Goal: Information Seeking & Learning: Find specific fact

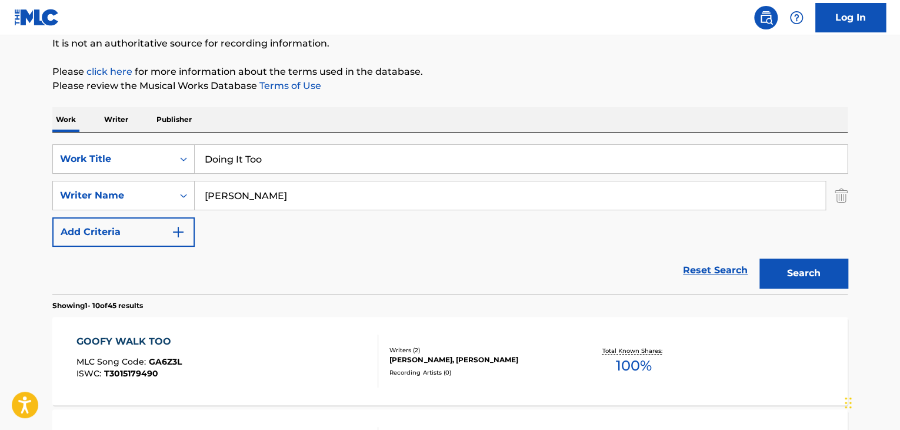
scroll to position [118, 0]
drag, startPoint x: 188, startPoint y: 122, endPoint x: 266, endPoint y: 167, distance: 90.4
click at [188, 122] on p "Publisher" at bounding box center [174, 119] width 42 height 25
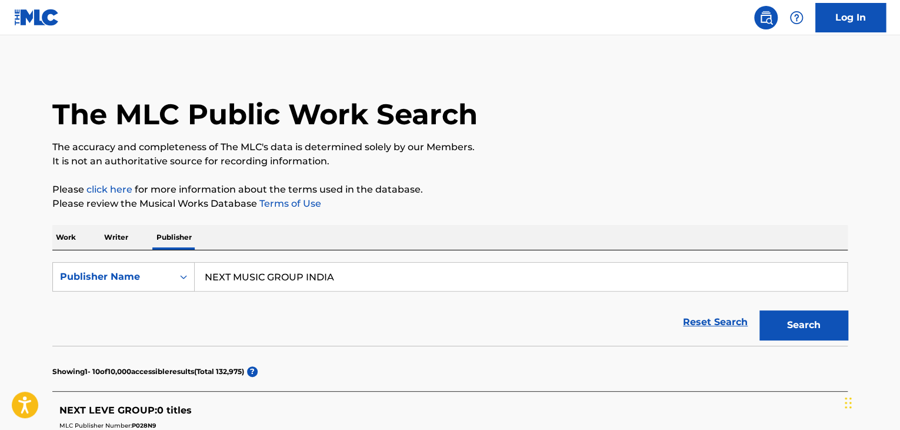
click at [264, 271] on input "NEXT MUSIC GROUP INDIA" at bounding box center [521, 276] width 653 height 28
paste input "SUNSET MUSIC PRODUCTIONS CO LTD"
type input "SUNSET MUSIC PRODUCTIONS"
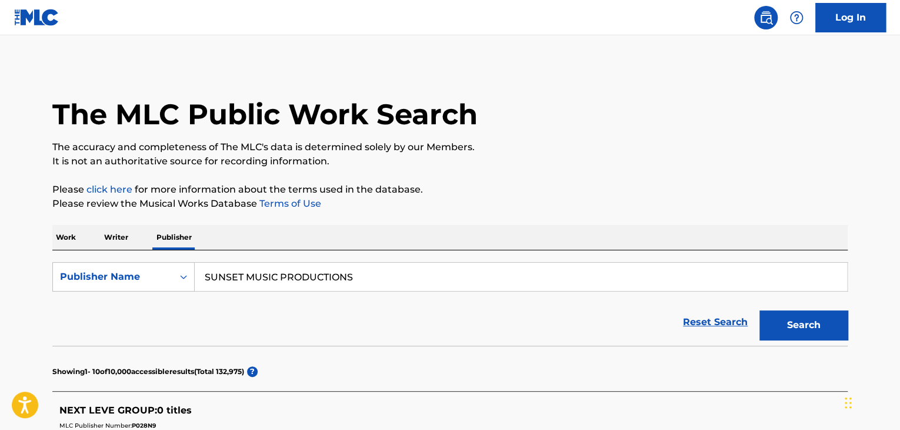
click at [760, 310] on button "Search" at bounding box center [804, 324] width 88 height 29
click at [62, 236] on p "Work" at bounding box center [65, 237] width 27 height 25
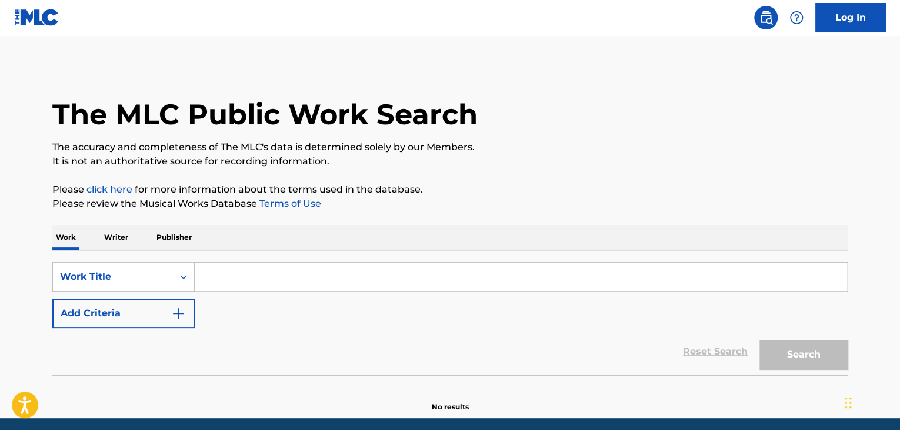
click at [345, 280] on input "Search Form" at bounding box center [521, 276] width 653 height 28
paste input "Foundation"
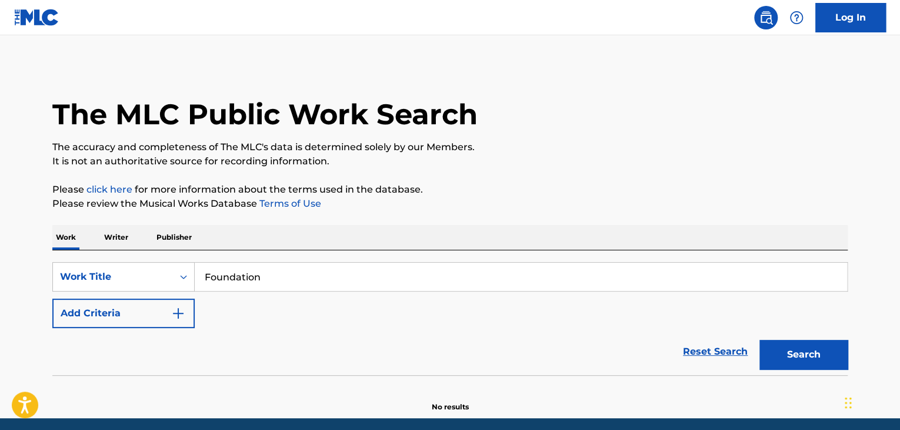
click at [338, 283] on input "Foundation" at bounding box center [521, 276] width 653 height 28
click at [339, 283] on input "Foundation" at bounding box center [521, 276] width 653 height 28
click at [340, 282] on input "Foundation" at bounding box center [521, 276] width 653 height 28
paste input "That's The Way Love Is"
click at [340, 282] on input "FoundationThat's The Way Love Is" at bounding box center [521, 276] width 653 height 28
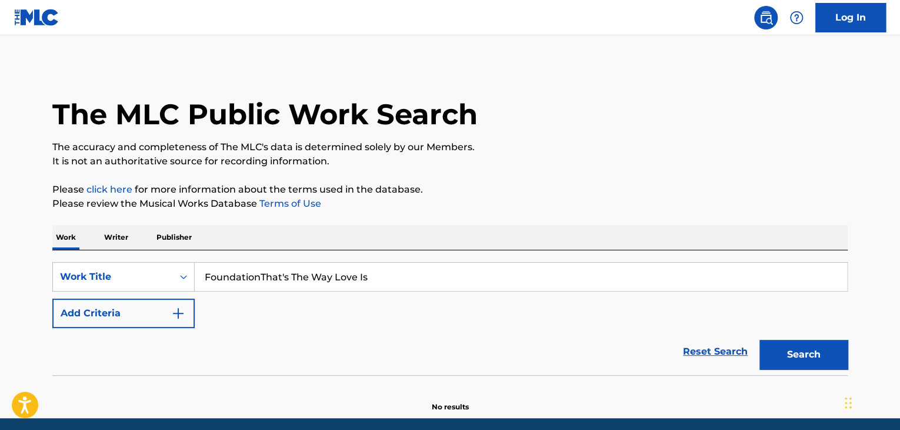
click at [340, 282] on input "FoundationThat's The Way Love Is" at bounding box center [521, 276] width 653 height 28
paste input "Search Form"
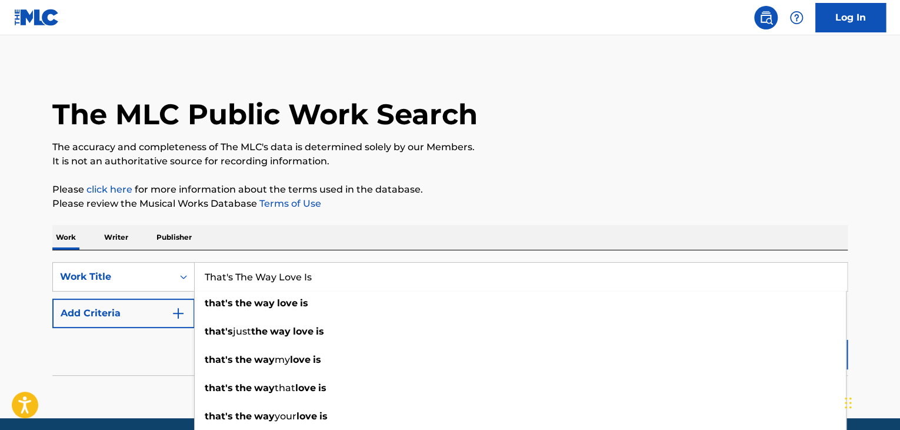
type input "That's The Way Love Is"
click at [184, 304] on button "Add Criteria" at bounding box center [123, 312] width 142 height 29
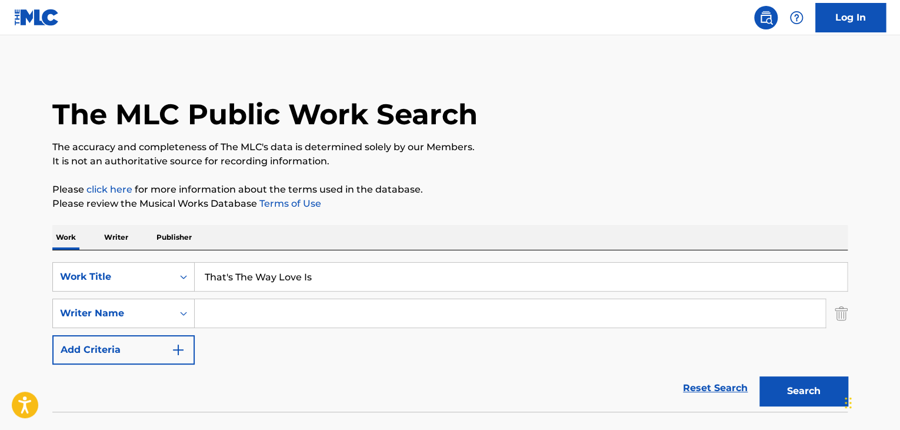
click at [473, 311] on input "Search Form" at bounding box center [510, 313] width 631 height 28
paste input "[PERSON_NAME]"
type input "[PERSON_NAME]"
click at [814, 383] on button "Search" at bounding box center [804, 390] width 88 height 29
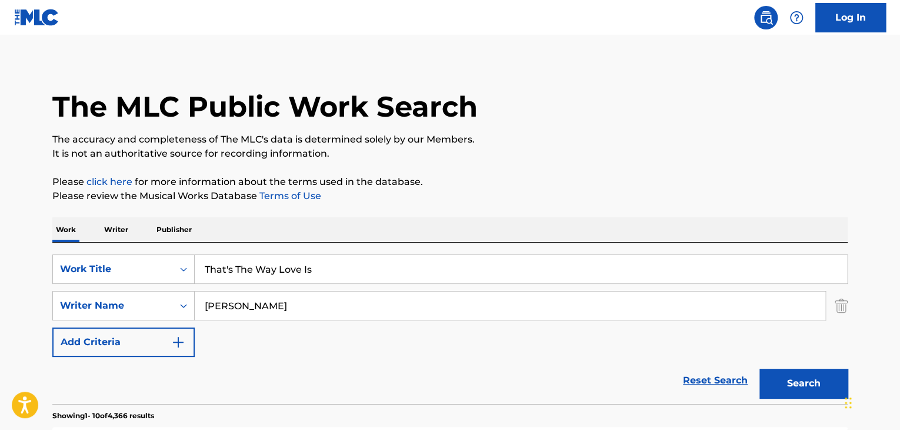
scroll to position [235, 0]
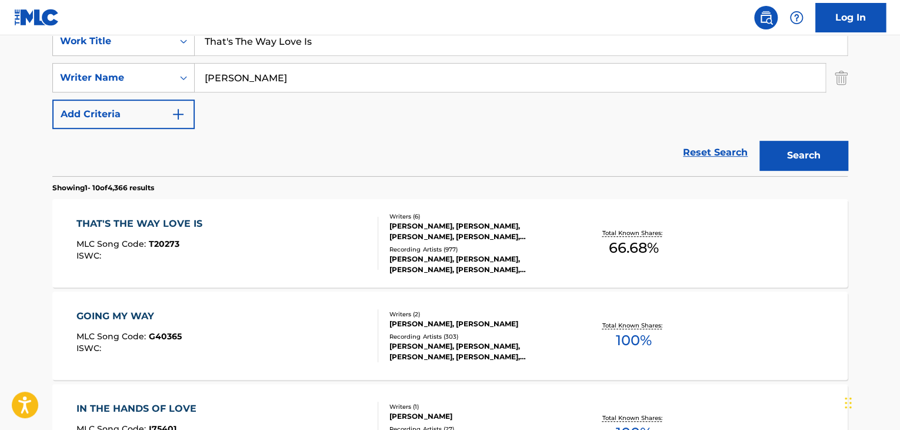
click at [168, 224] on div "THAT'S THE WAY LOVE IS" at bounding box center [142, 224] width 132 height 14
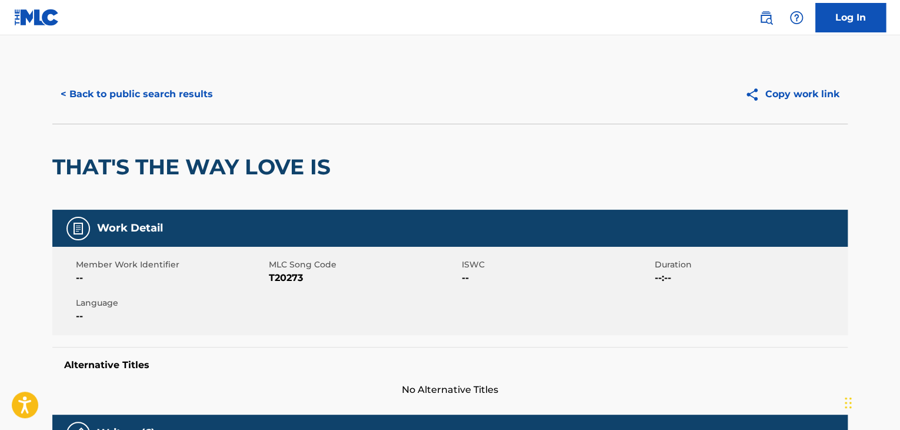
click at [286, 274] on span "T20273" at bounding box center [364, 278] width 190 height 14
copy span "T20273"
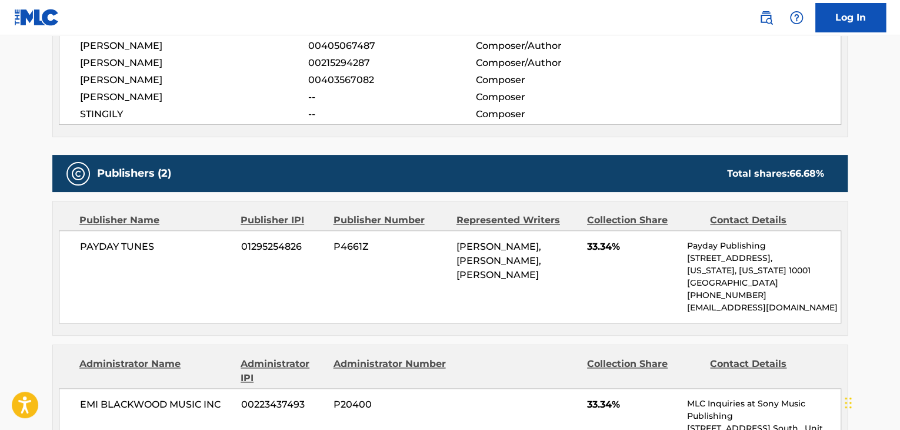
scroll to position [510, 0]
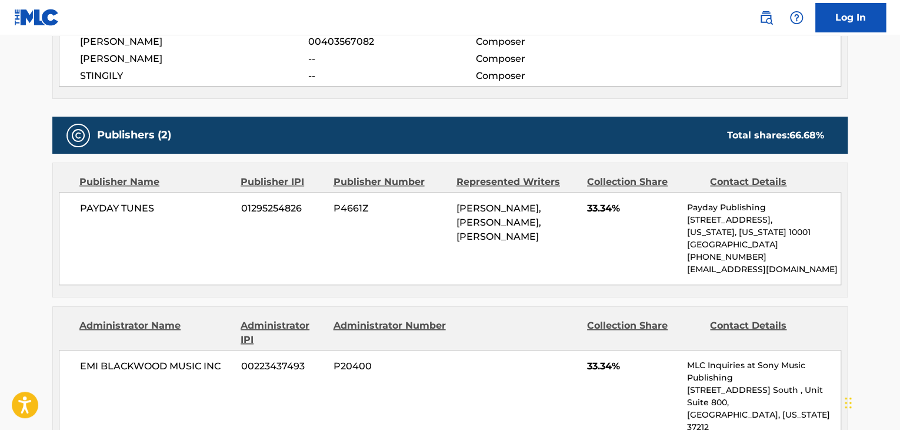
click at [135, 201] on span "PAYDAY TUNES" at bounding box center [156, 208] width 152 height 14
copy div "PAYDAY TUNES"
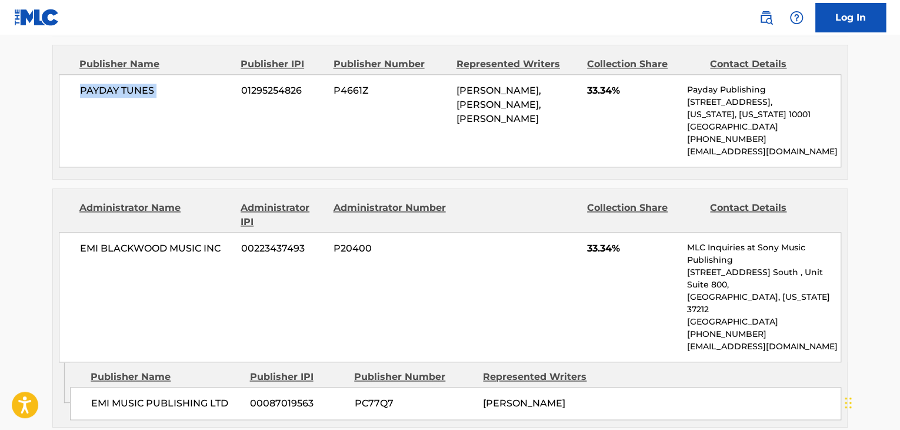
scroll to position [667, 0]
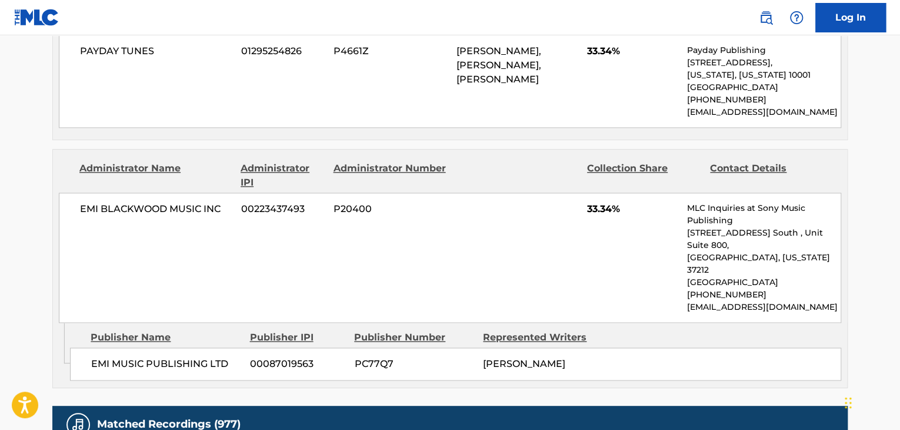
click at [185, 347] on div "EMI MUSIC PUBLISHING LTD 00087019563 PC77Q7 [PERSON_NAME]" at bounding box center [455, 363] width 771 height 33
copy div "EMI MUSIC PUBLISHING LTD"
drag, startPoint x: 610, startPoint y: 208, endPoint x: 586, endPoint y: 215, distance: 25.1
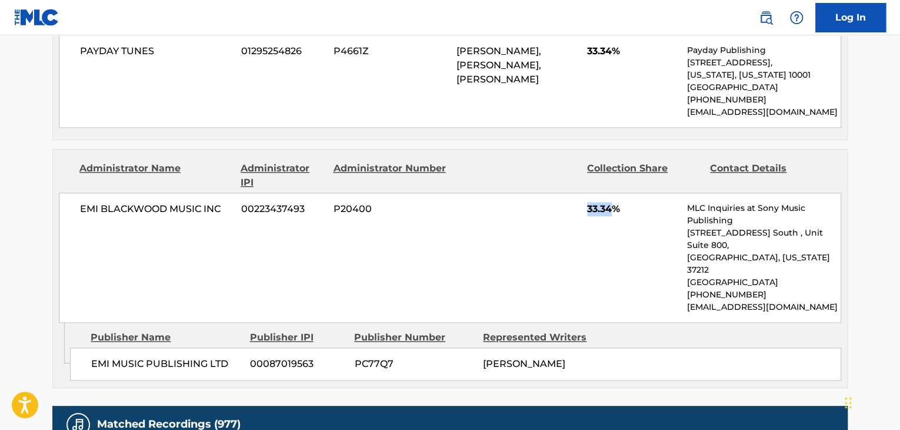
click at [586, 215] on div "EMI [PERSON_NAME] MUSIC INC 00223437493 P20400 33.34% MLC Inquiries at Sony Mus…" at bounding box center [450, 257] width 783 height 130
copy span "33.34"
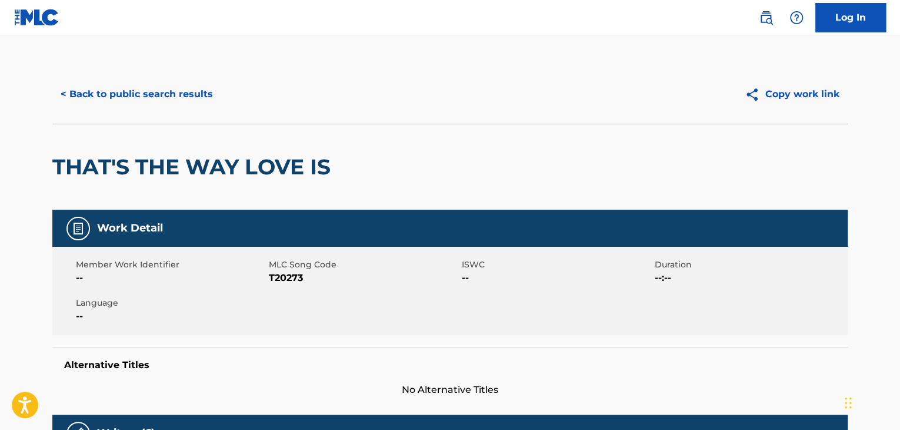
scroll to position [0, 0]
click at [199, 89] on button "< Back to public search results" at bounding box center [136, 93] width 169 height 29
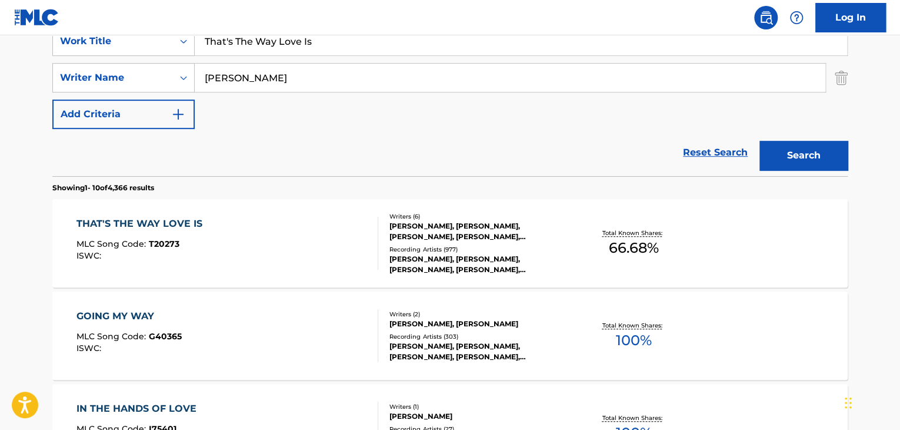
click at [351, 45] on input "That's The Way Love Is" at bounding box center [521, 41] width 653 height 28
paste input "En Drom Om Et Menneske"
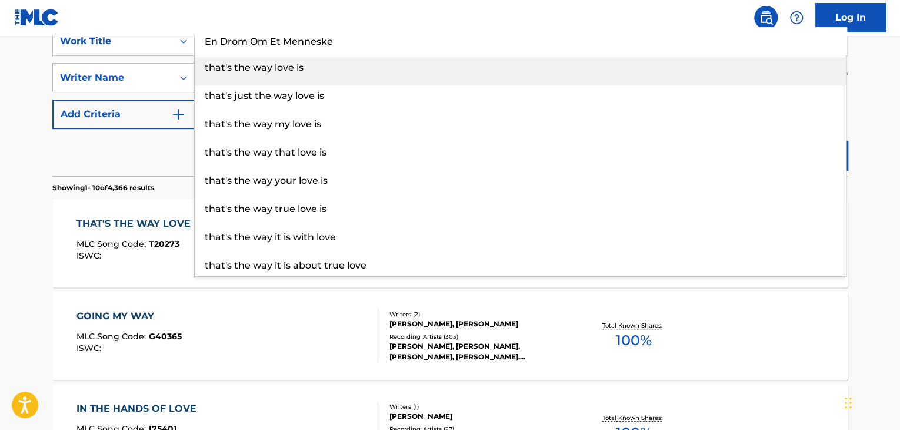
type input "En Drom Om Et Menneske"
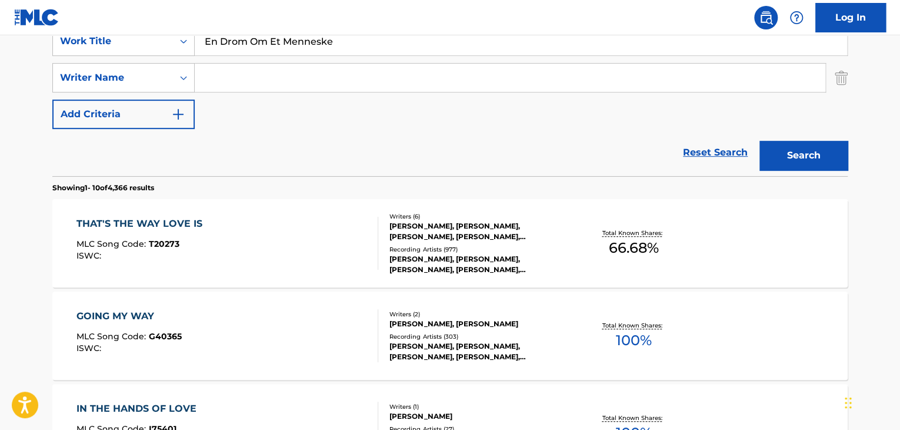
click at [760, 141] on button "Search" at bounding box center [804, 155] width 88 height 29
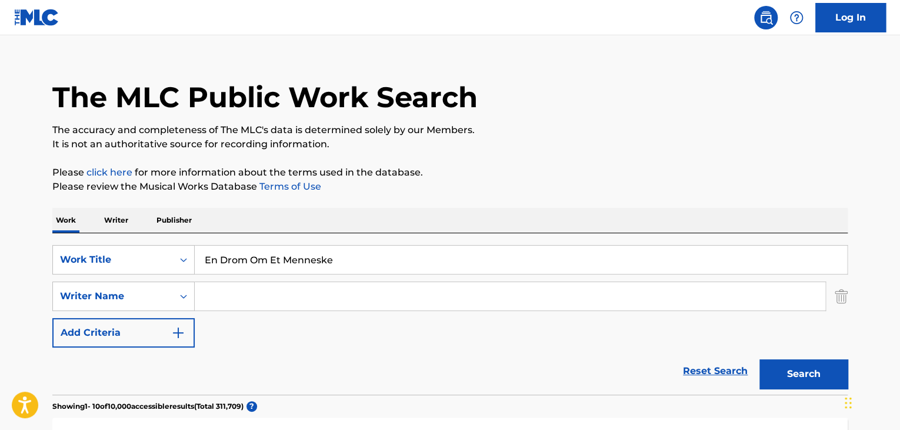
scroll to position [0, 0]
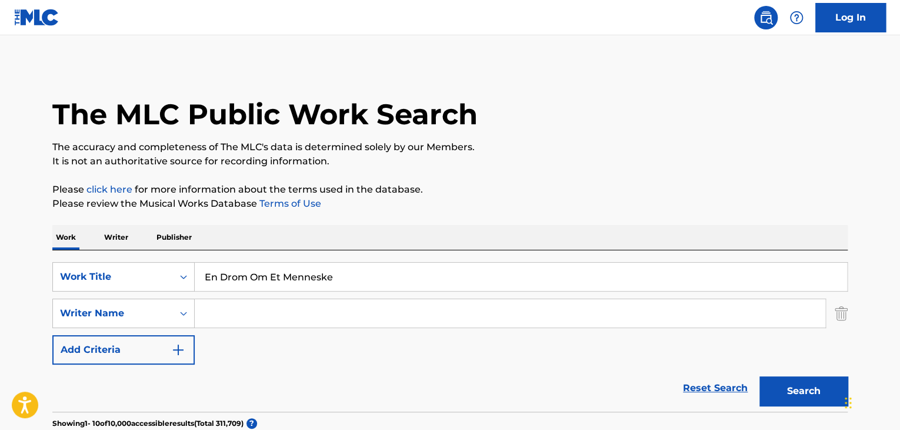
click at [394, 276] on input "En Drom Om Et Menneske" at bounding box center [521, 276] width 653 height 28
paste input "t Sted Hvor Vi [PERSON_NAME]"
click at [808, 387] on button "Search" at bounding box center [804, 390] width 88 height 29
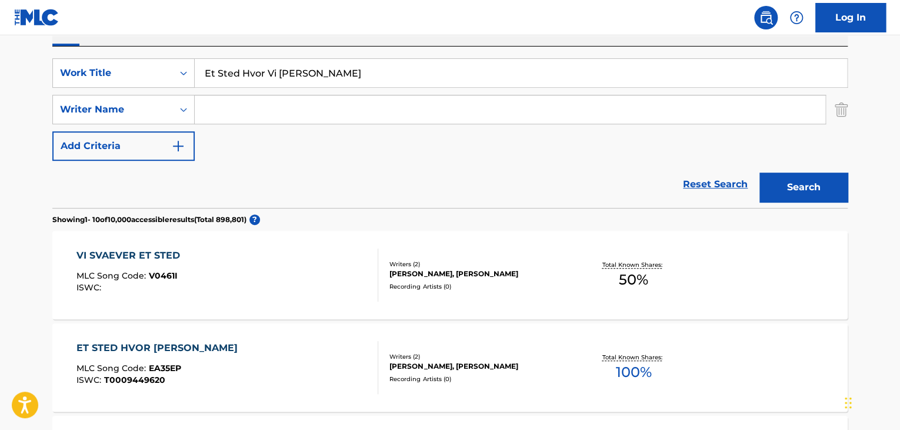
scroll to position [157, 0]
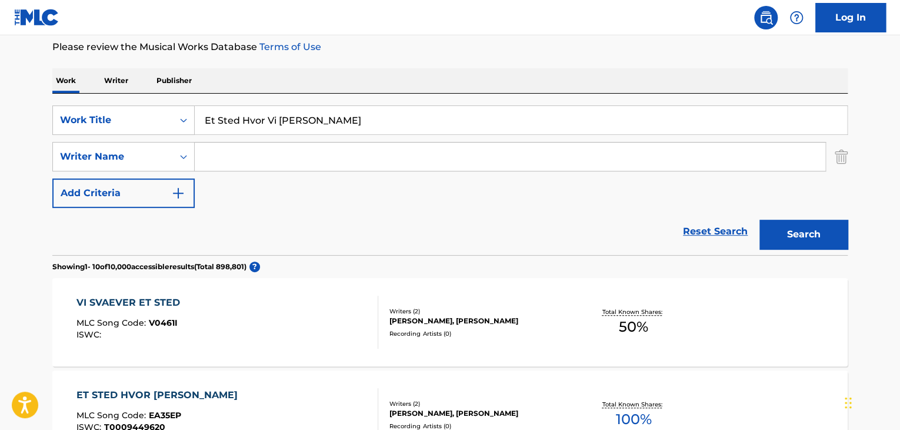
click at [330, 108] on input "Et Sted Hvor Vi [PERSON_NAME]" at bounding box center [521, 120] width 653 height 28
click at [333, 109] on input "Et Sted Hvor Vi [PERSON_NAME]" at bounding box center [521, 120] width 653 height 28
paste input "Alle tårer uten grunn"
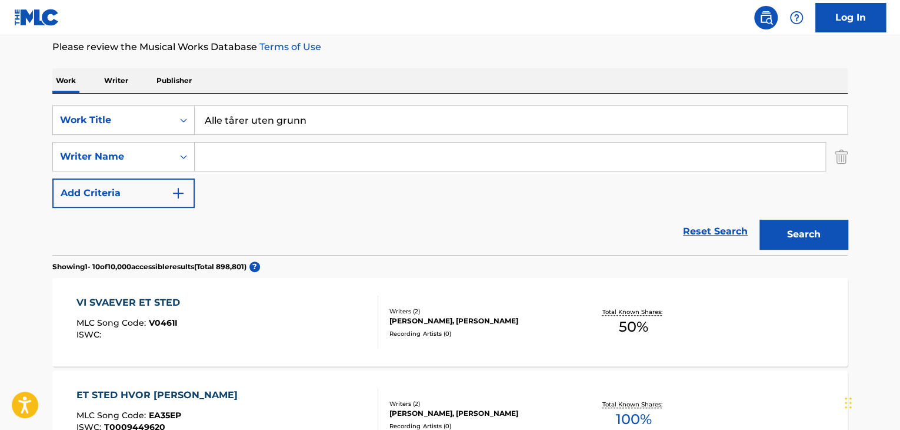
click at [527, 97] on div "SearchWithCriteria94b7c110-9e97-4d64-9c81-5803be8259da Work Title Alle tårer ut…" at bounding box center [450, 174] width 796 height 161
click at [518, 110] on input "Alle tårer uten grunn" at bounding box center [521, 120] width 653 height 28
paste input "Tarer Uten G"
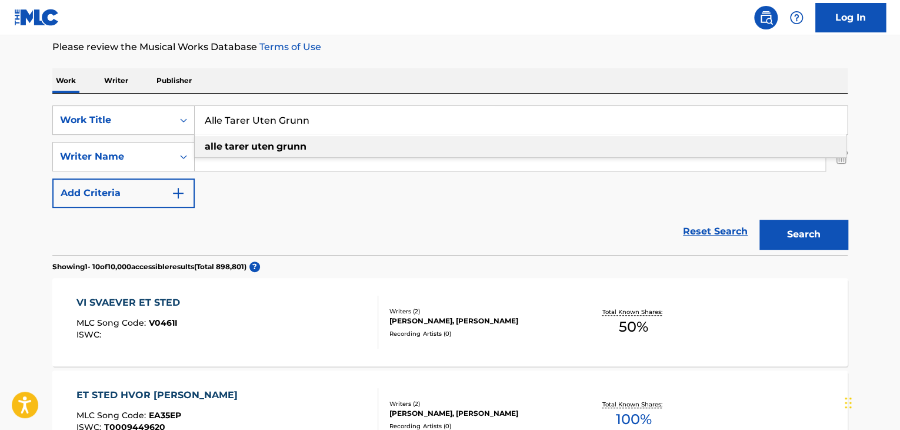
type input "Alle Tarer Uten Grunn"
click at [797, 232] on button "Search" at bounding box center [804, 233] width 88 height 29
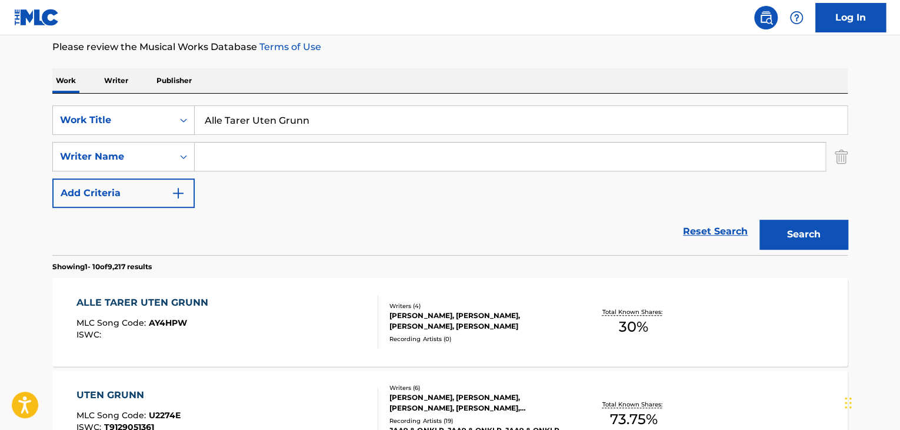
click at [184, 303] on div "ALLE TARER UTEN GRUNN" at bounding box center [145, 302] width 138 height 14
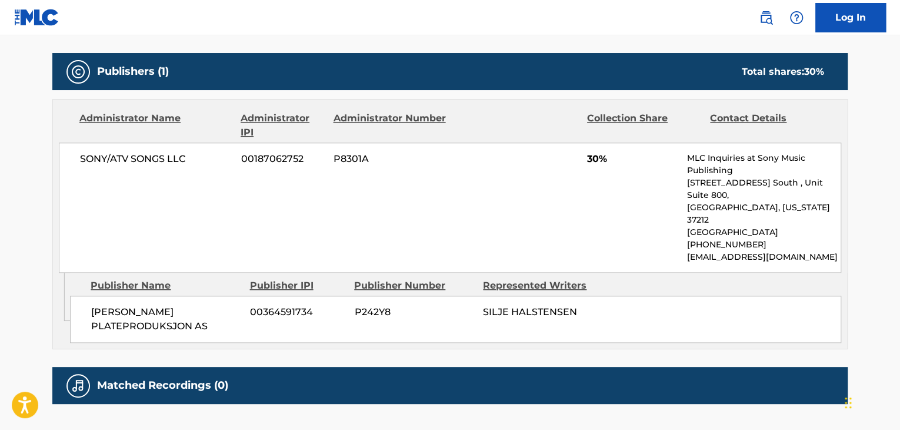
scroll to position [549, 0]
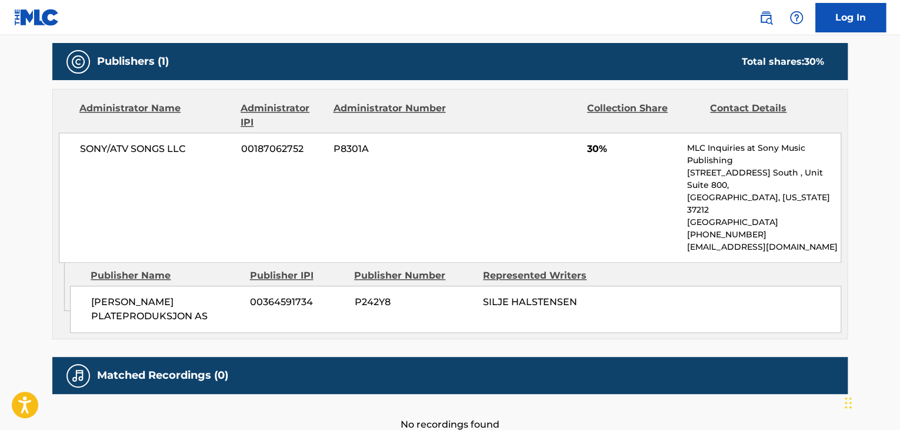
click at [191, 295] on span "[PERSON_NAME] PLATEPRODUKSJON AS" at bounding box center [166, 309] width 150 height 28
copy div "[PERSON_NAME] PLATEPRODUKSJON AS"
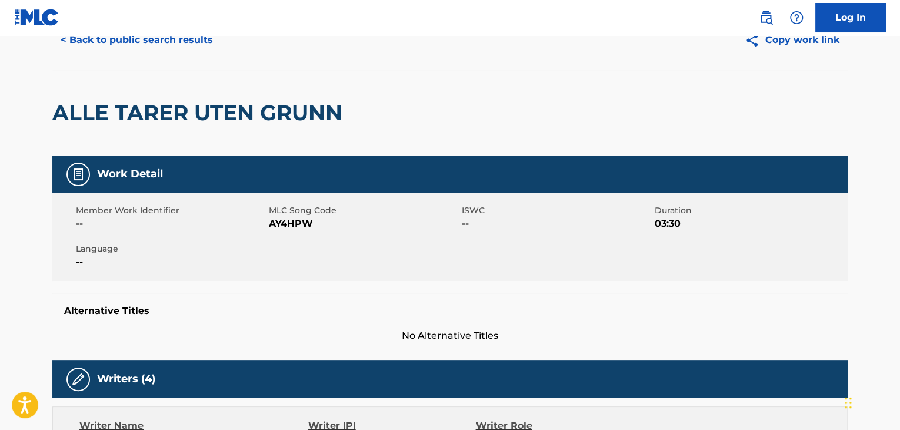
scroll to position [0, 0]
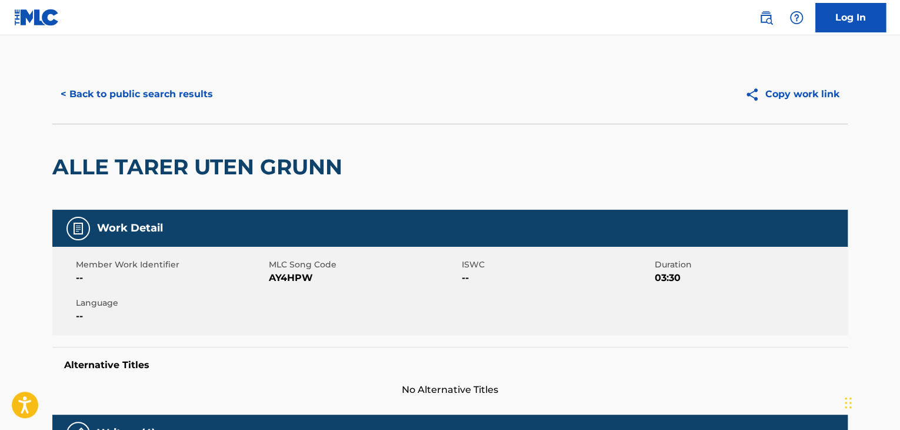
click at [137, 94] on button "< Back to public search results" at bounding box center [136, 93] width 169 height 29
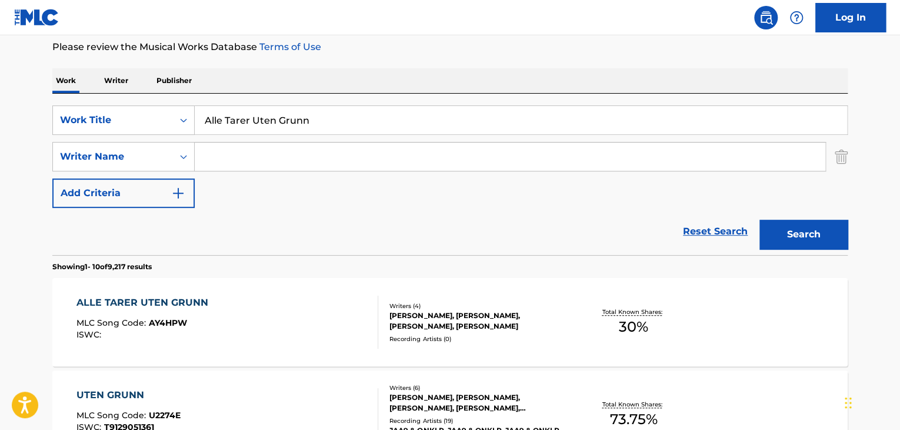
click at [277, 118] on input "Alle Tarer Uten Grunn" at bounding box center [521, 120] width 653 height 28
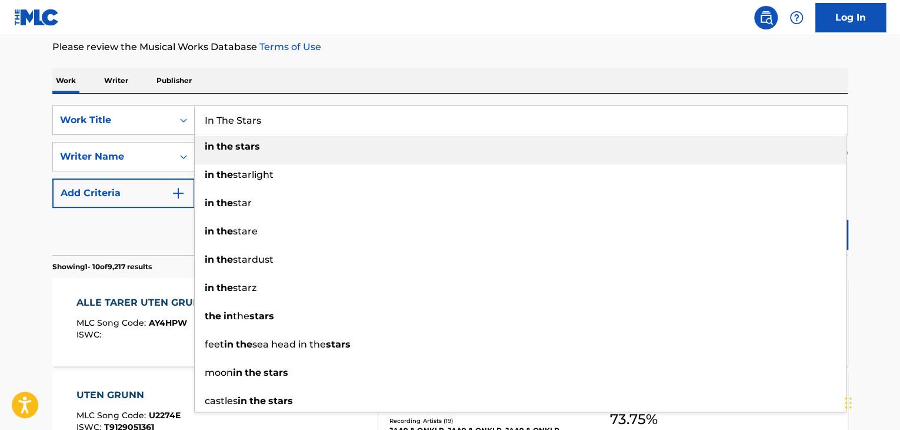
type input "In The Stars"
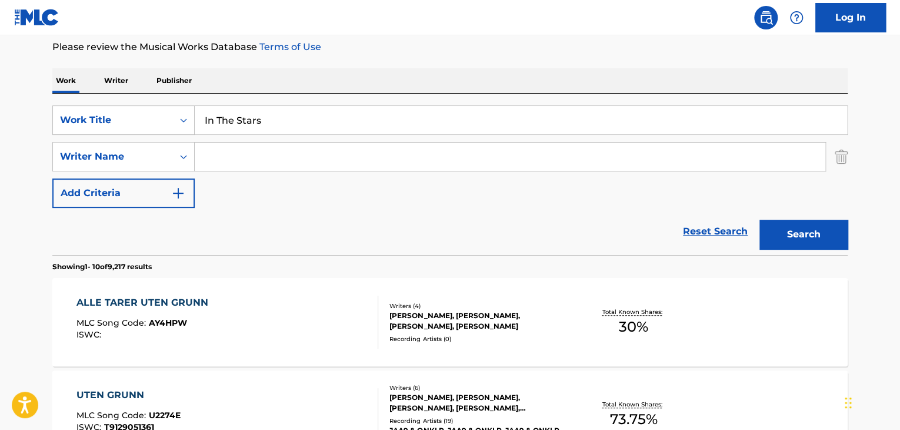
paste input "Evigan"
type input "Evigan"
click at [760, 219] on button "Search" at bounding box center [804, 233] width 88 height 29
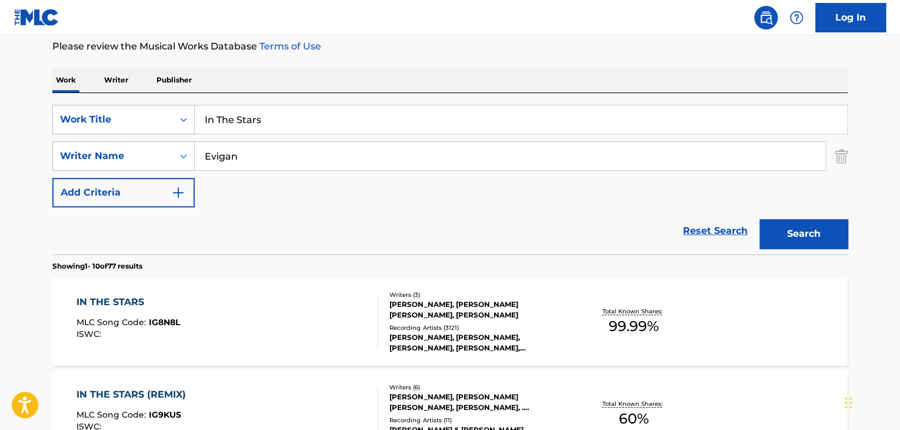
scroll to position [0, 0]
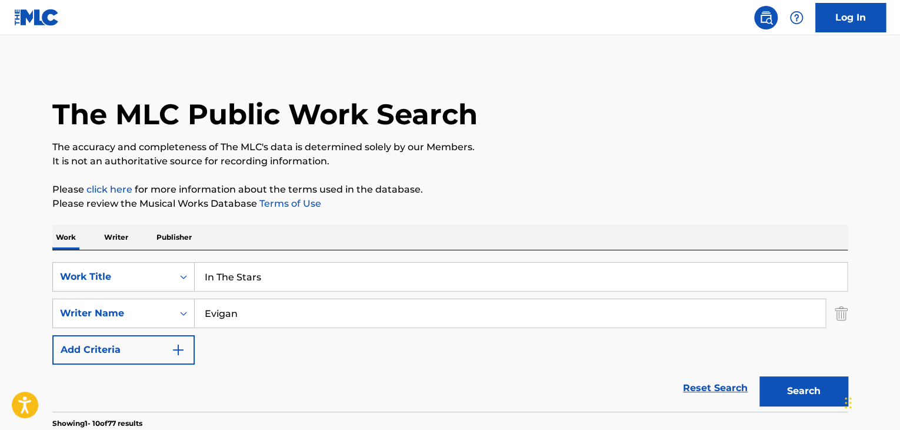
click at [240, 278] on input "In The Stars" at bounding box center [521, 276] width 653 height 28
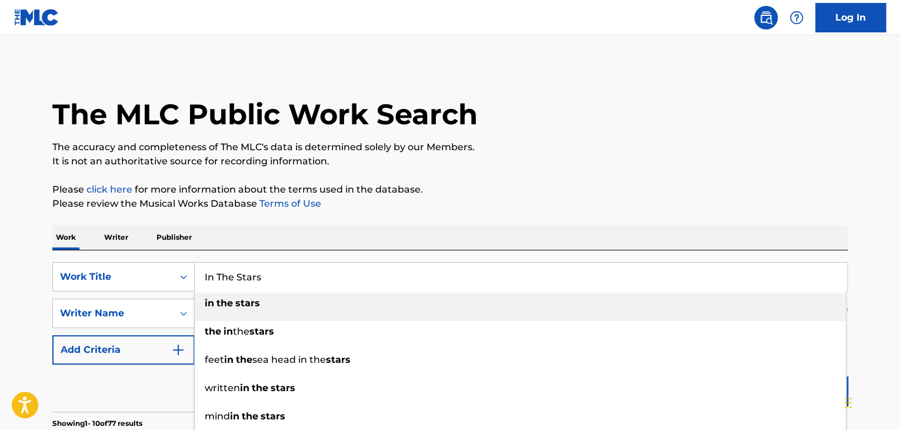
click at [240, 278] on input "In The Stars" at bounding box center [521, 276] width 653 height 28
paste input "Vi Ku' Ga Hele Vejen"
type input "Vi Ku' Ga Hele Vejen"
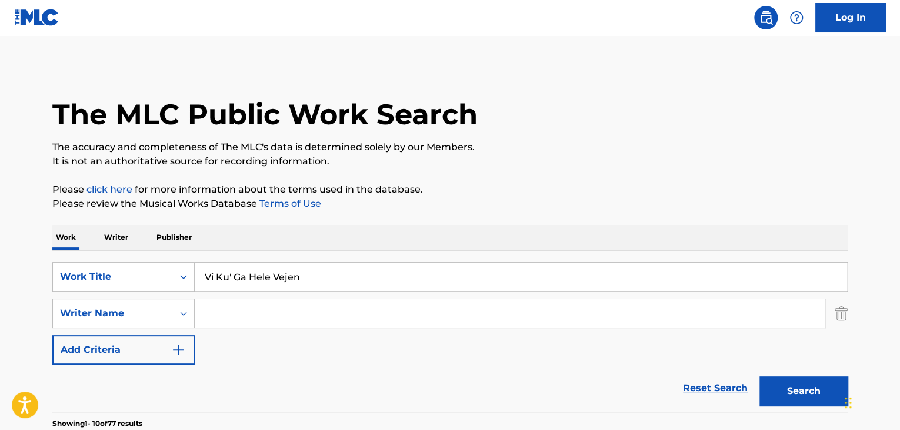
click at [760, 376] on button "Search" at bounding box center [804, 390] width 88 height 29
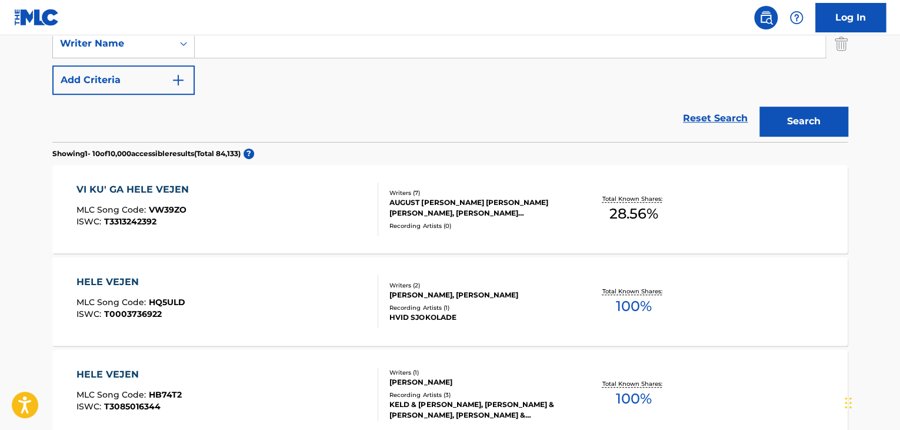
scroll to position [274, 0]
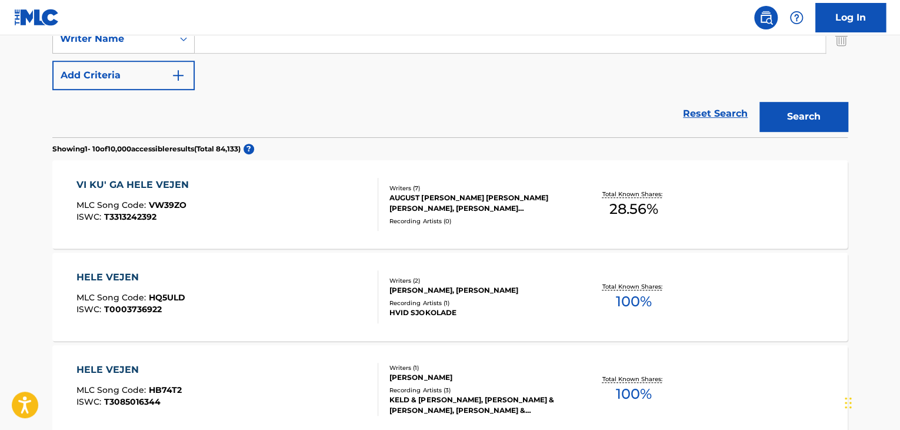
click at [158, 182] on div "VI KU' GA HELE VEJEN" at bounding box center [135, 185] width 118 height 14
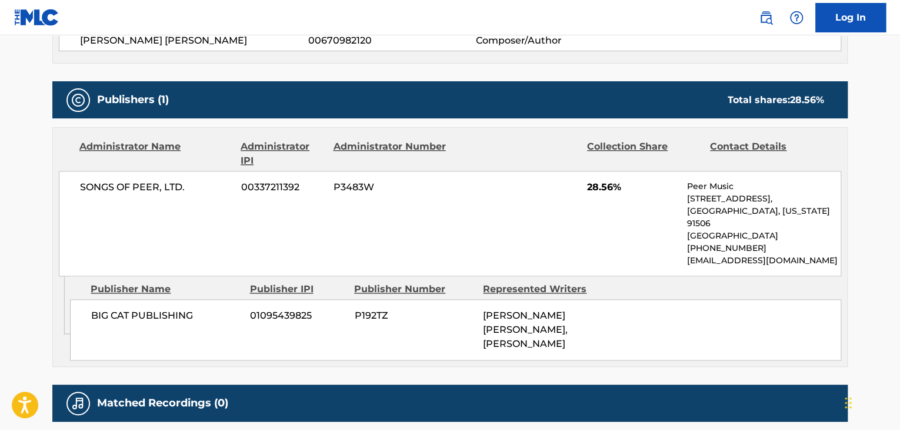
scroll to position [588, 0]
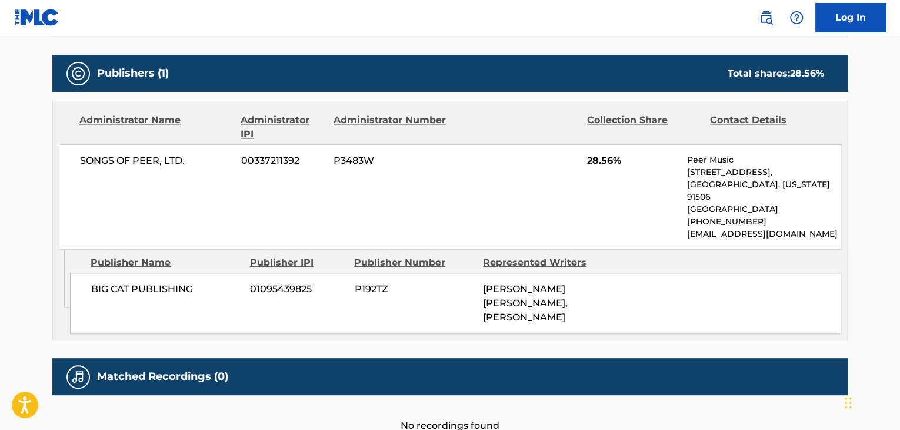
click at [169, 293] on span "BIG CAT PUBLISHING" at bounding box center [166, 289] width 150 height 14
click at [171, 288] on span "BIG CAT PUBLISHING" at bounding box center [166, 289] width 150 height 14
click at [173, 286] on span "BIG CAT PUBLISHING" at bounding box center [166, 289] width 150 height 14
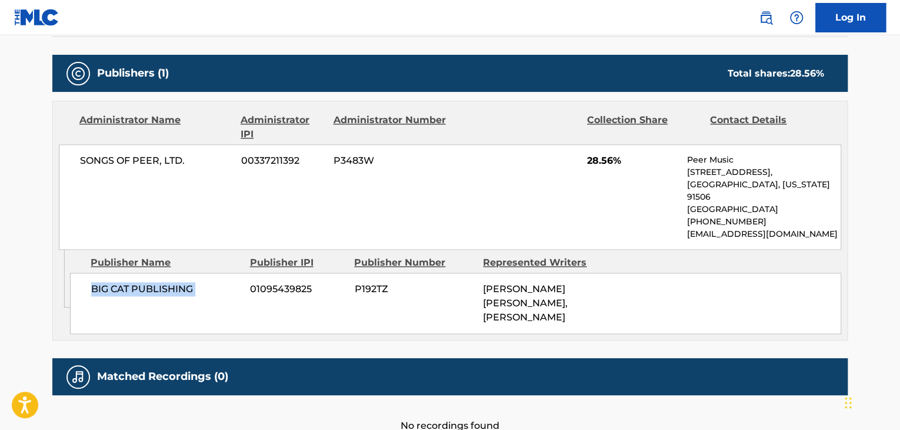
click at [173, 286] on span "BIG CAT PUBLISHING" at bounding box center [166, 289] width 150 height 14
copy div "BIG CAT PUBLISHING"
drag, startPoint x: 612, startPoint y: 162, endPoint x: 587, endPoint y: 165, distance: 24.9
click at [587, 165] on span "28.56%" at bounding box center [632, 161] width 91 height 14
copy span "28.56"
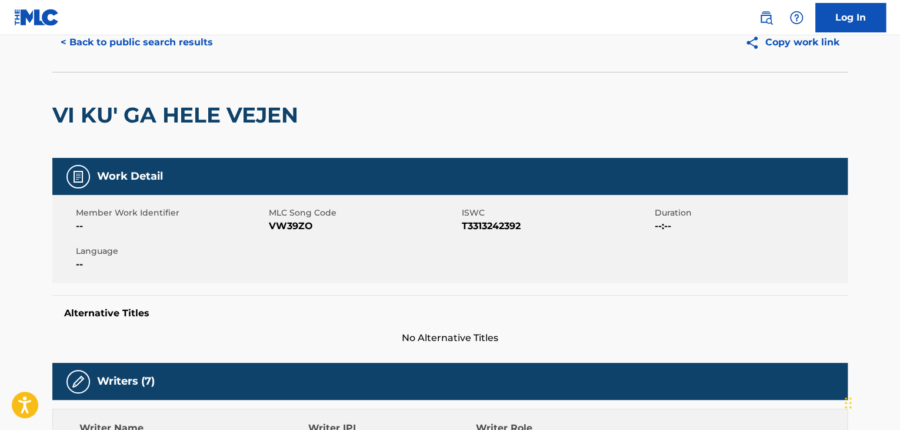
scroll to position [0, 0]
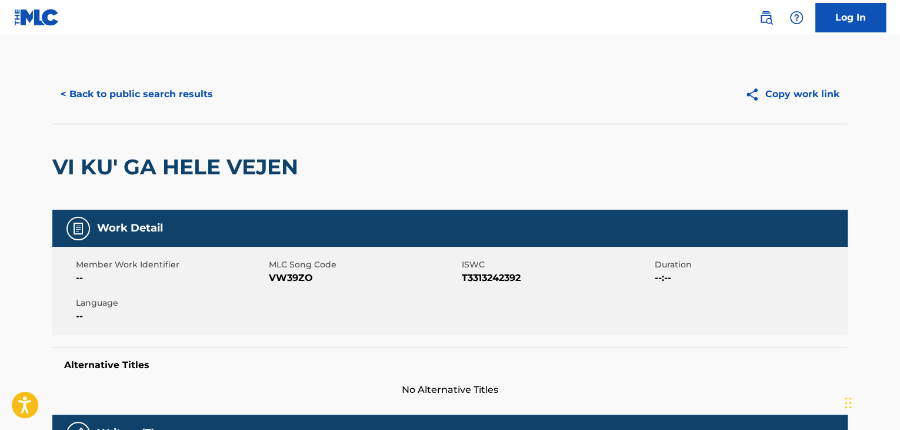
click at [197, 94] on button "< Back to public search results" at bounding box center [136, 93] width 169 height 29
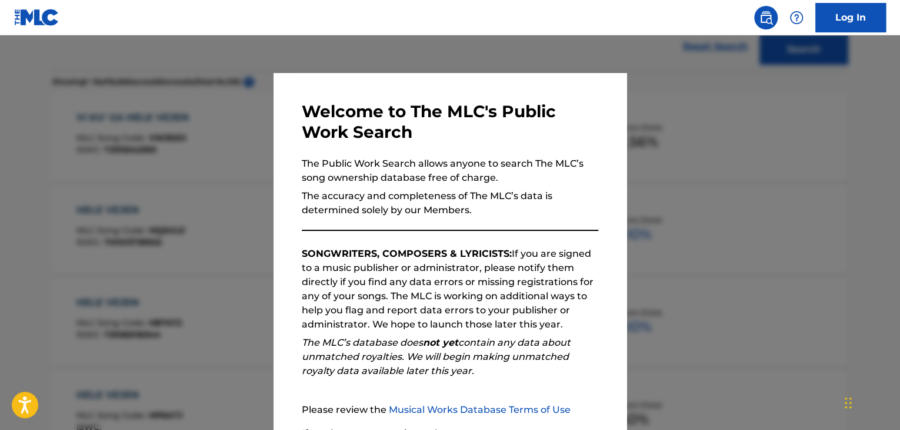
scroll to position [109, 0]
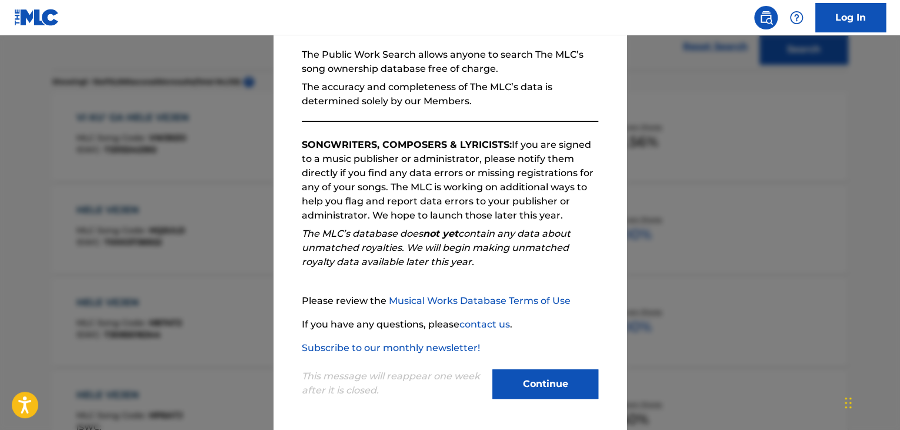
click at [523, 377] on button "Continue" at bounding box center [546, 383] width 106 height 29
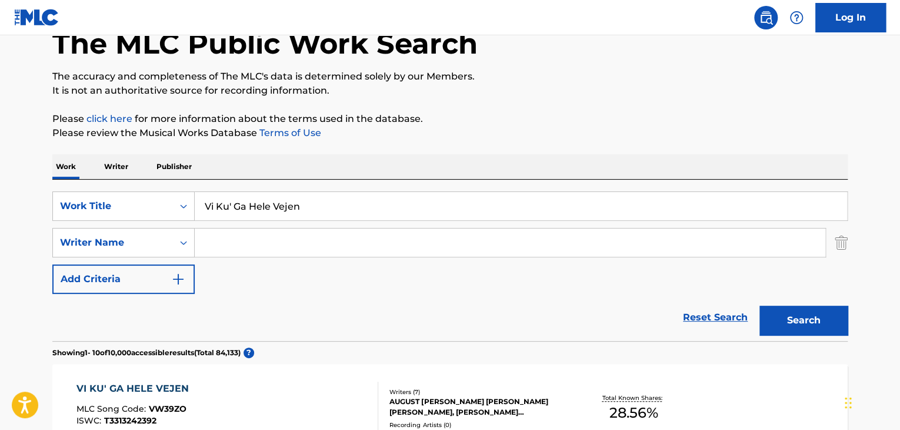
scroll to position [0, 0]
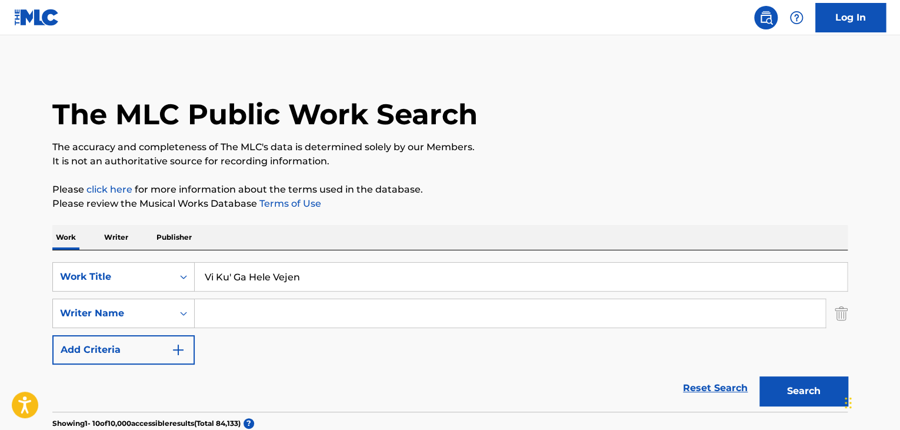
click at [426, 277] on input "Vi Ku' Ga Hele Vejen" at bounding box center [521, 276] width 653 height 28
paste input "Call It What It Isn't"
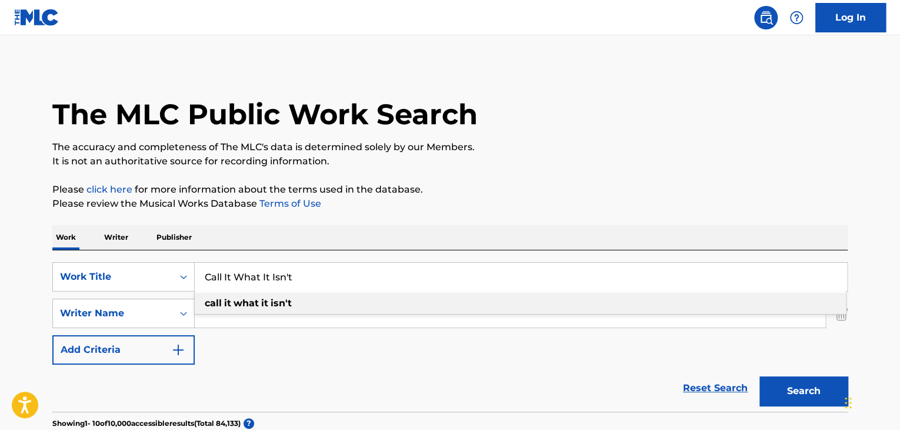
type input "Call It What It Isn't"
click at [783, 382] on button "Search" at bounding box center [804, 390] width 88 height 29
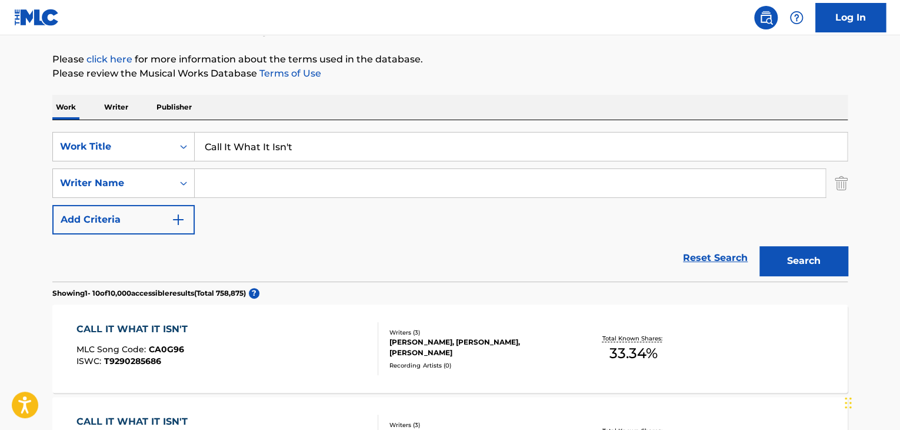
scroll to position [118, 0]
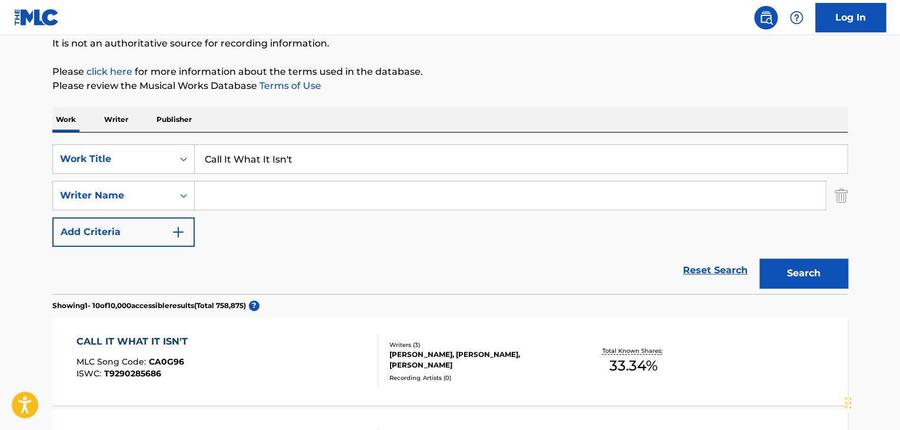
click at [444, 196] on input "Search Form" at bounding box center [510, 195] width 631 height 28
paste input "[PERSON_NAME]"
type input "[PERSON_NAME]"
click at [791, 267] on button "Search" at bounding box center [804, 272] width 88 height 29
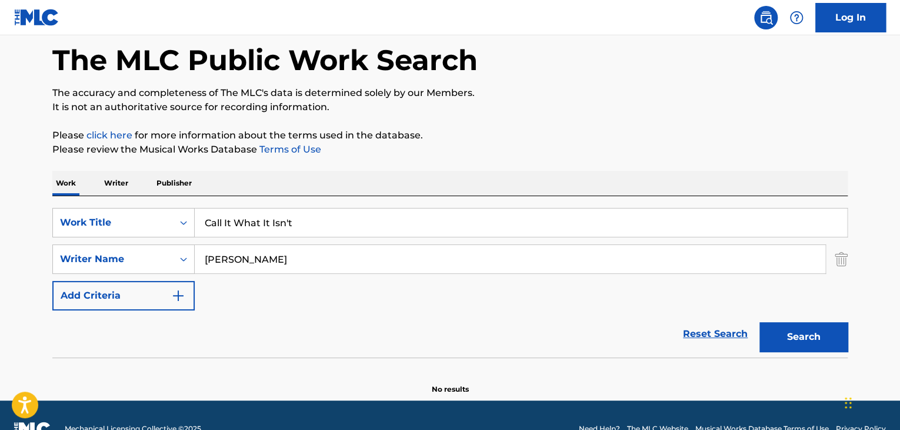
scroll to position [42, 0]
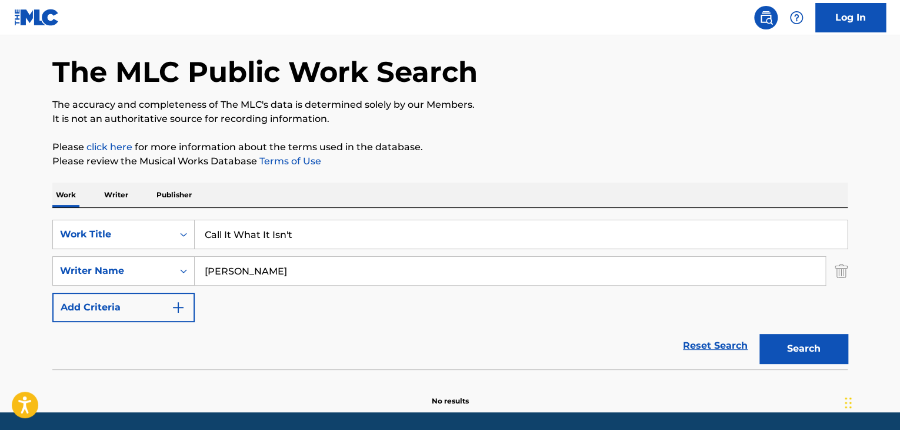
click at [304, 226] on input "Call It What It Isn't" at bounding box center [521, 234] width 653 height 28
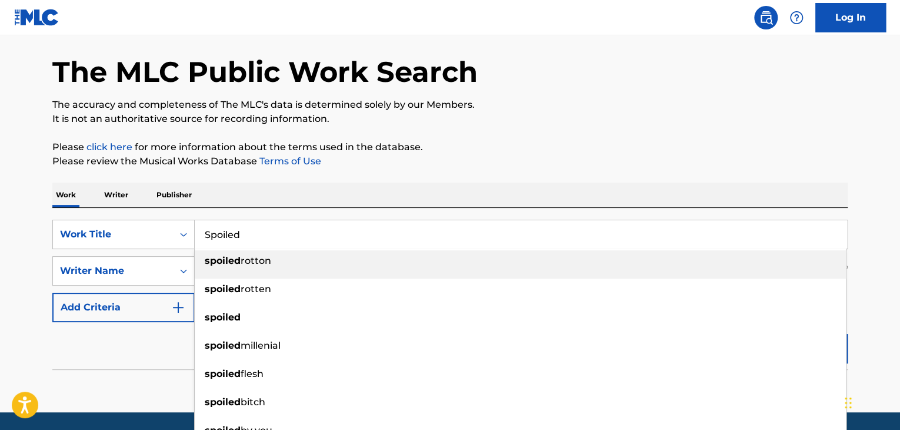
type input "Spoiled"
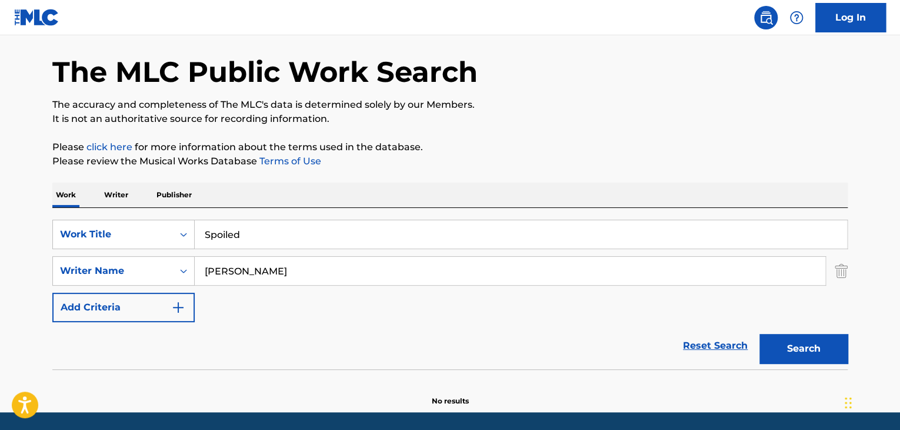
paste input "Guttormse"
type input "[PERSON_NAME]"
click at [760, 334] on button "Search" at bounding box center [804, 348] width 88 height 29
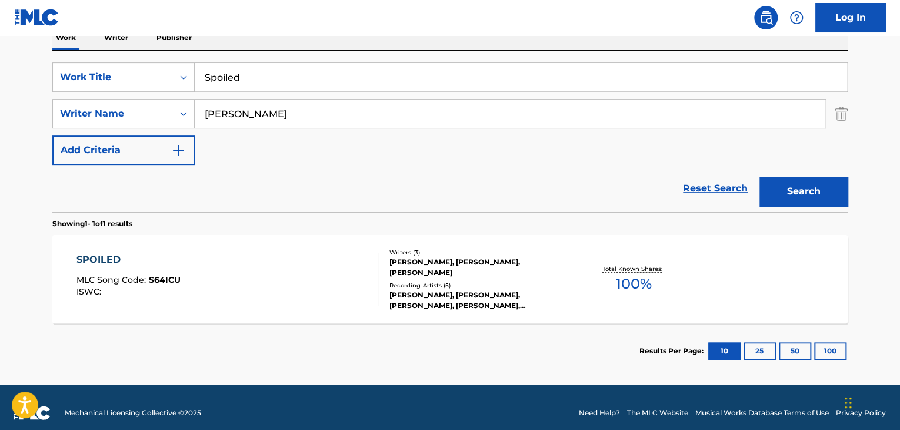
scroll to position [211, 0]
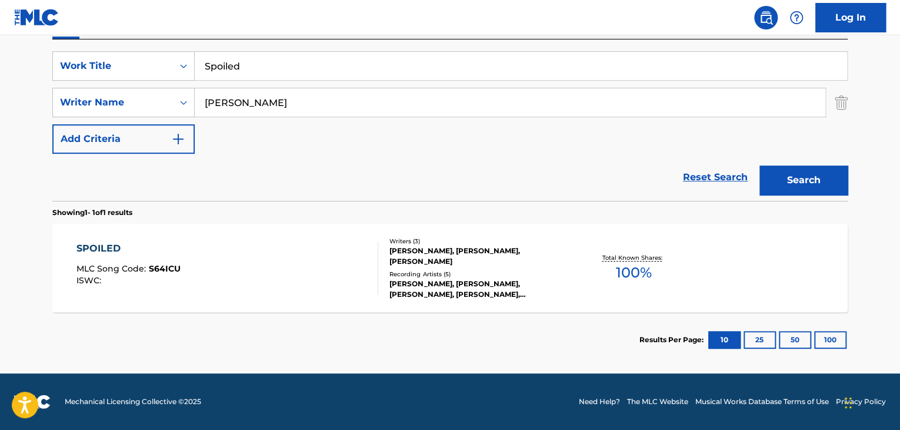
click at [101, 248] on div "SPOILED" at bounding box center [128, 248] width 104 height 14
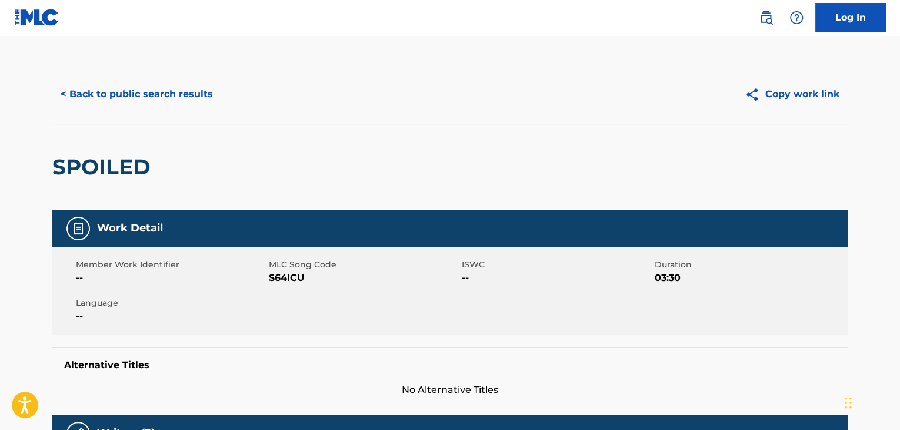
click at [292, 276] on span "S64ICU" at bounding box center [364, 278] width 190 height 14
copy span "S64ICU"
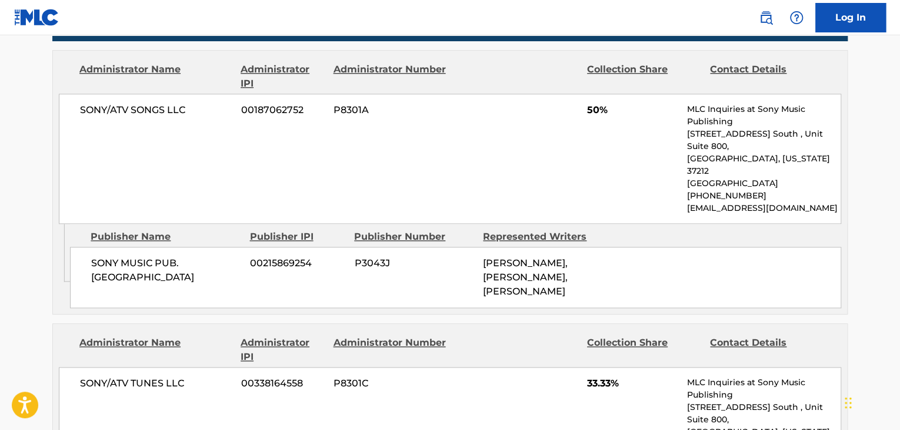
scroll to position [588, 0]
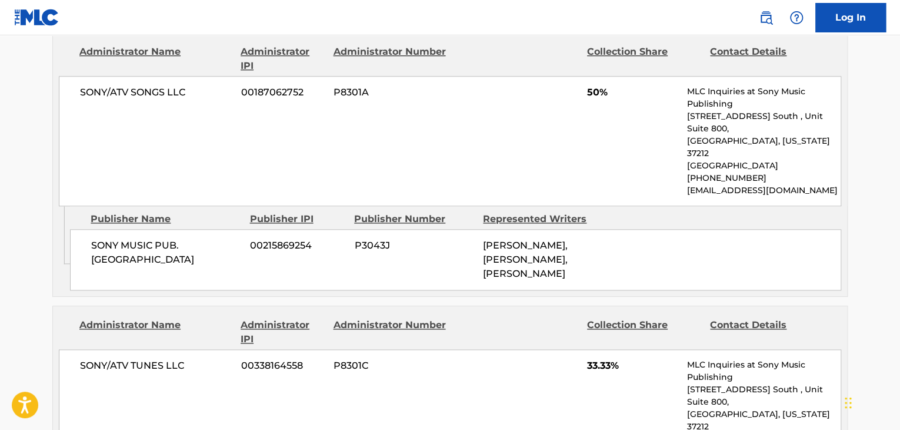
click at [135, 238] on span "SONY MUSIC PUB. [GEOGRAPHIC_DATA]" at bounding box center [166, 252] width 150 height 28
copy div "SONY MUSIC PUB. [GEOGRAPHIC_DATA]"
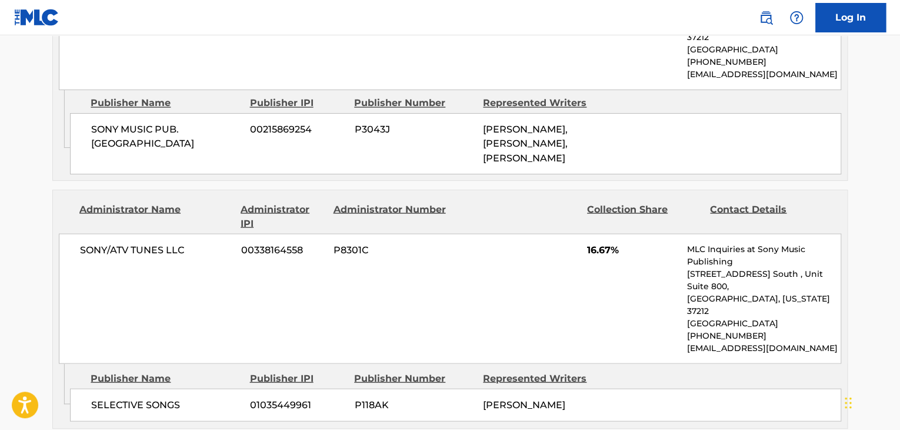
scroll to position [980, 0]
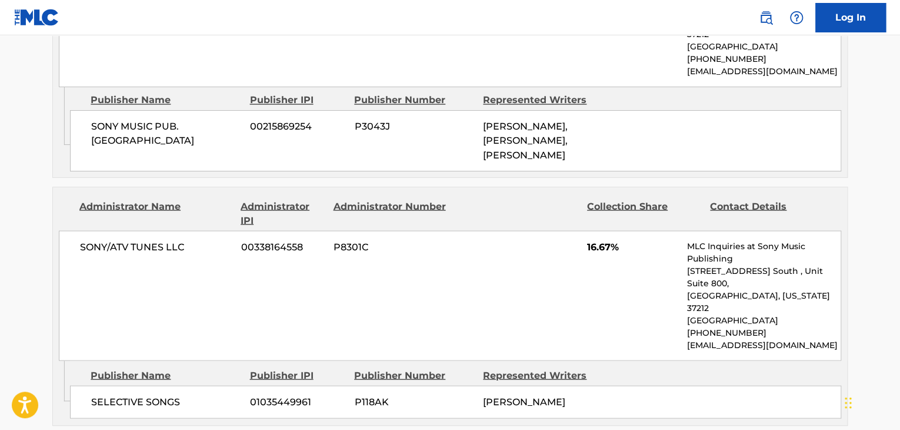
click at [124, 394] on span "SELECTIVE SONGS" at bounding box center [166, 401] width 150 height 14
copy div "SELECTIVE SONGS"
click at [610, 239] on span "16.67%" at bounding box center [632, 246] width 91 height 14
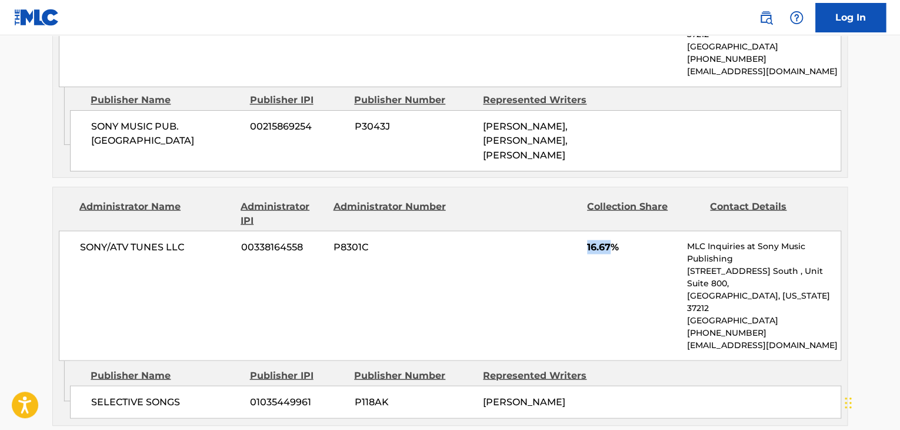
drag, startPoint x: 612, startPoint y: 225, endPoint x: 582, endPoint y: 230, distance: 30.4
click at [582, 230] on div "SONY/ATV TUNES LLC 00338164558 P8301C 16.67% MLC Inquiries at Sony Music Publis…" at bounding box center [450, 295] width 783 height 130
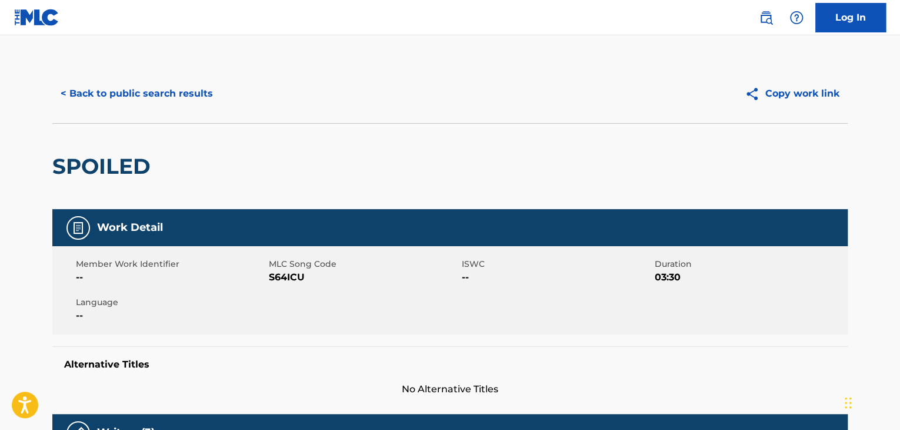
scroll to position [0, 0]
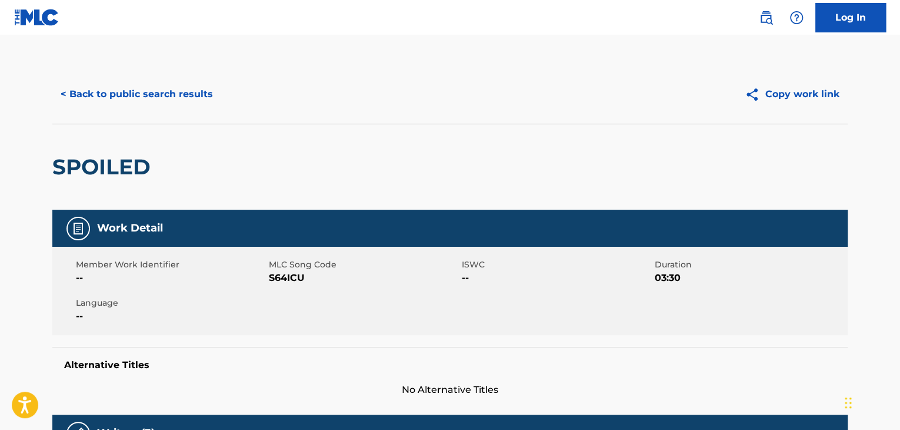
click at [139, 97] on button "< Back to public search results" at bounding box center [136, 93] width 169 height 29
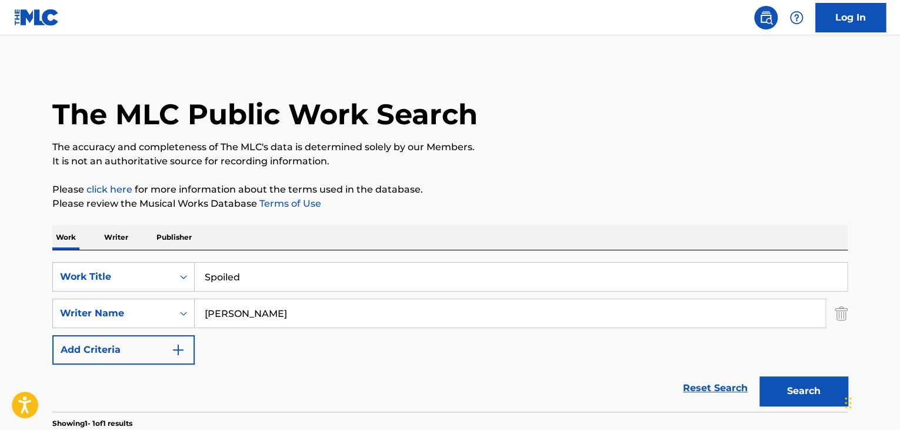
scroll to position [144, 0]
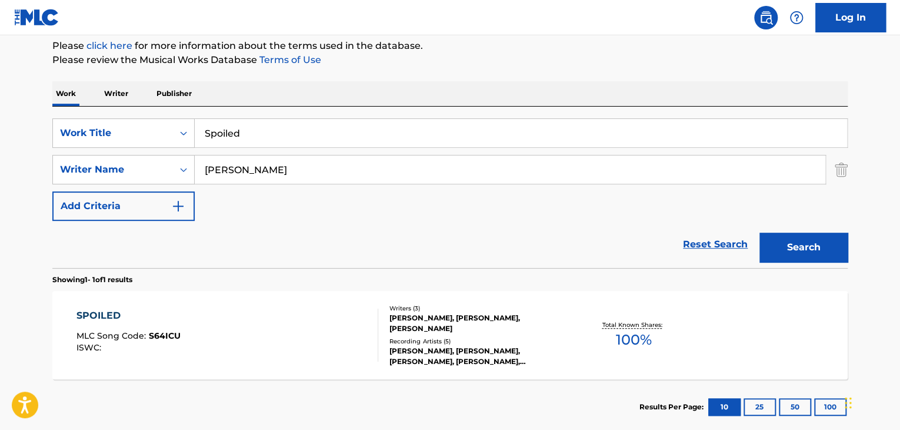
click at [278, 139] on input "Spoiled" at bounding box center [521, 133] width 653 height 28
paste input "All I Got"
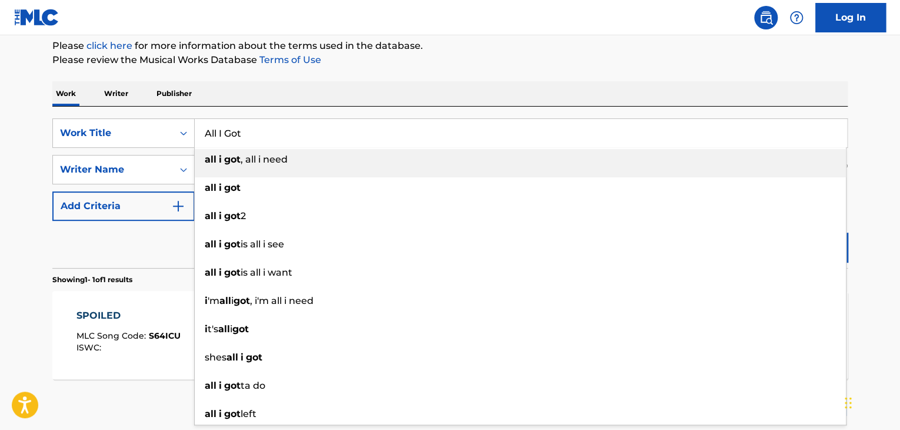
type input "All I Got"
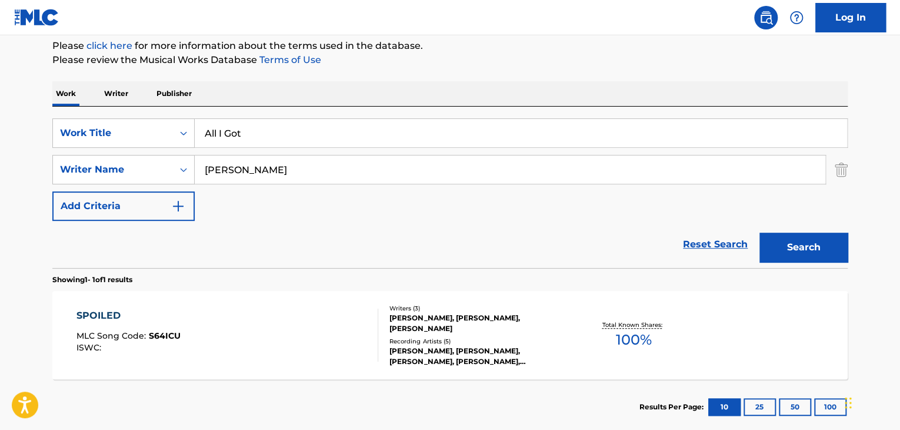
click at [137, 247] on div "Reset Search Search" at bounding box center [450, 244] width 796 height 47
click at [259, 181] on input "[PERSON_NAME]" at bounding box center [510, 169] width 631 height 28
paste input "Daou"
type input "Daou"
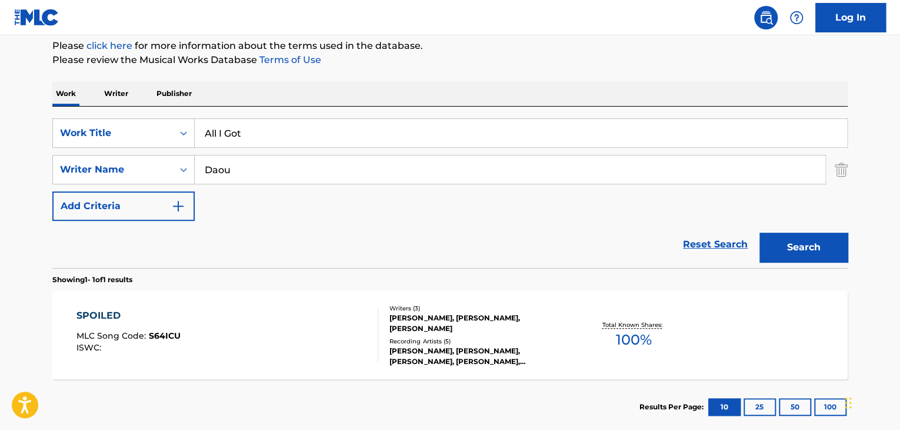
click at [801, 240] on button "Search" at bounding box center [804, 246] width 88 height 29
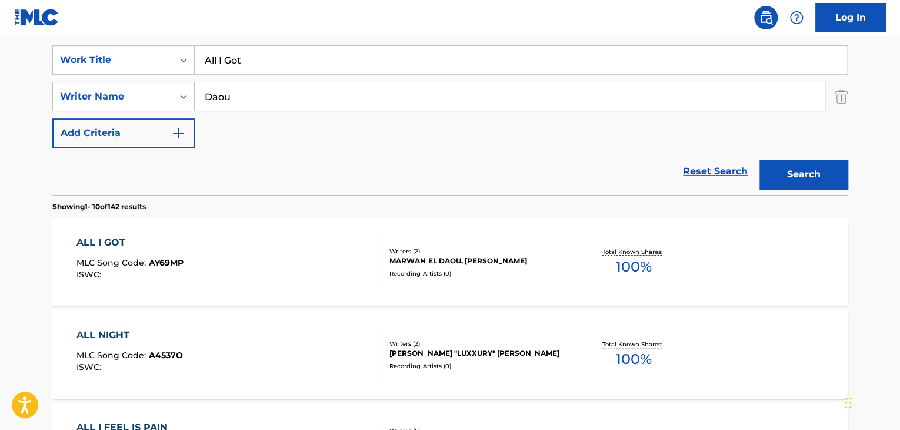
scroll to position [222, 0]
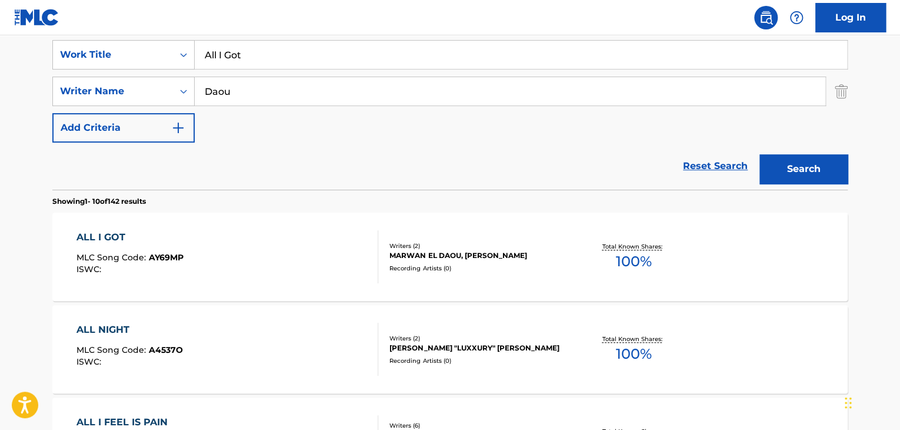
click at [106, 236] on div "ALL I GOT" at bounding box center [129, 237] width 107 height 14
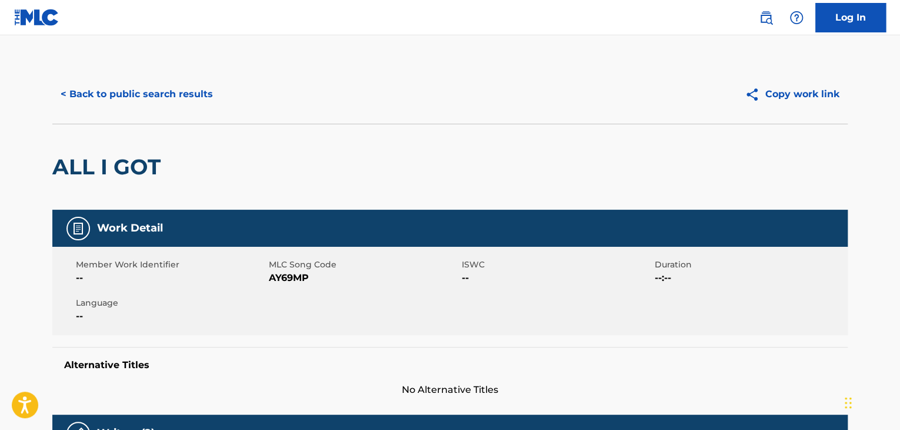
click at [284, 273] on span "AY69MP" at bounding box center [364, 278] width 190 height 14
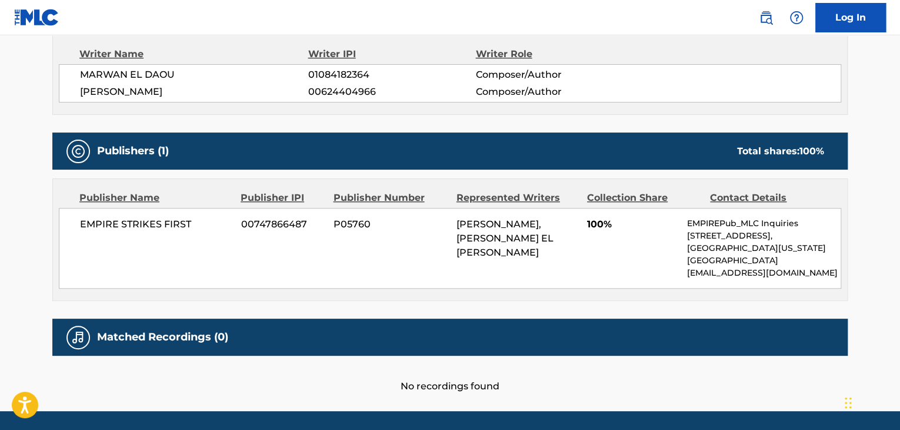
scroll to position [462, 0]
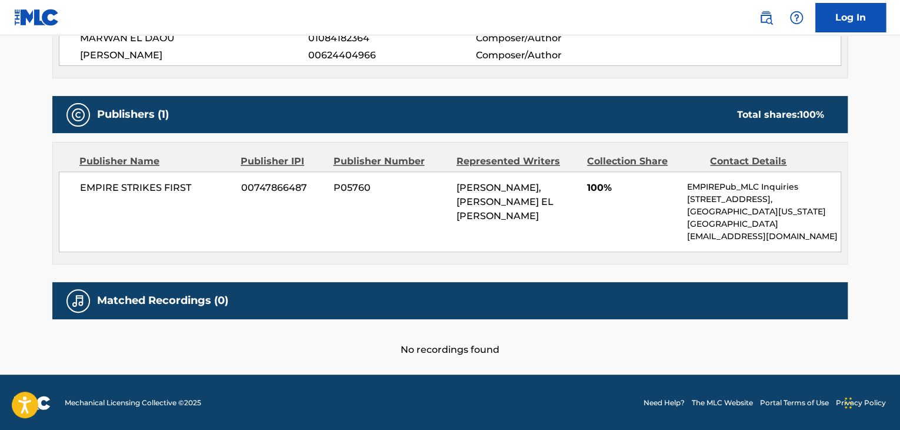
click at [188, 190] on span "EMPIRE STRIKES FIRST" at bounding box center [156, 188] width 152 height 14
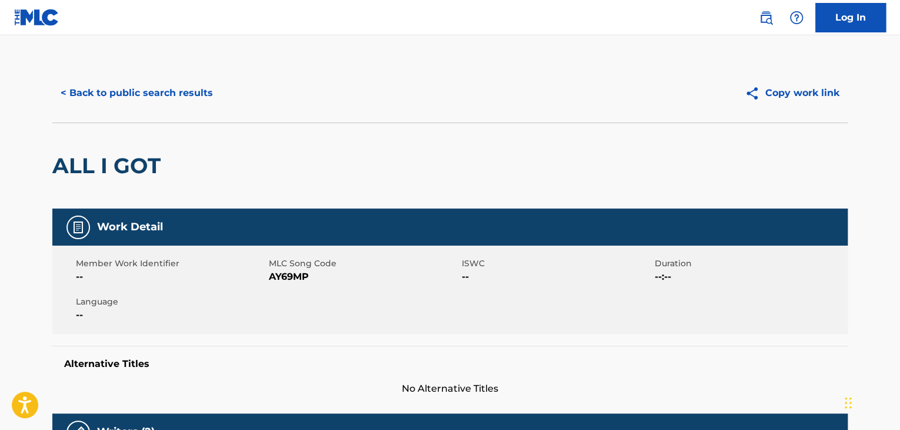
scroll to position [0, 0]
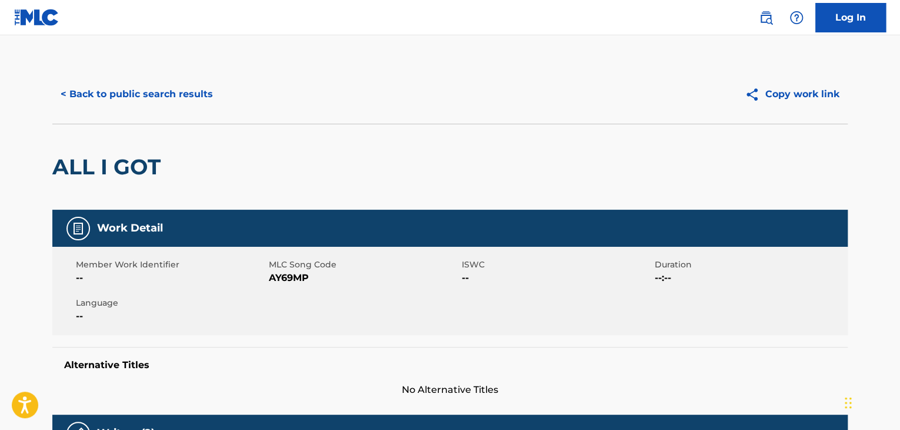
click at [187, 93] on button "< Back to public search results" at bounding box center [136, 93] width 169 height 29
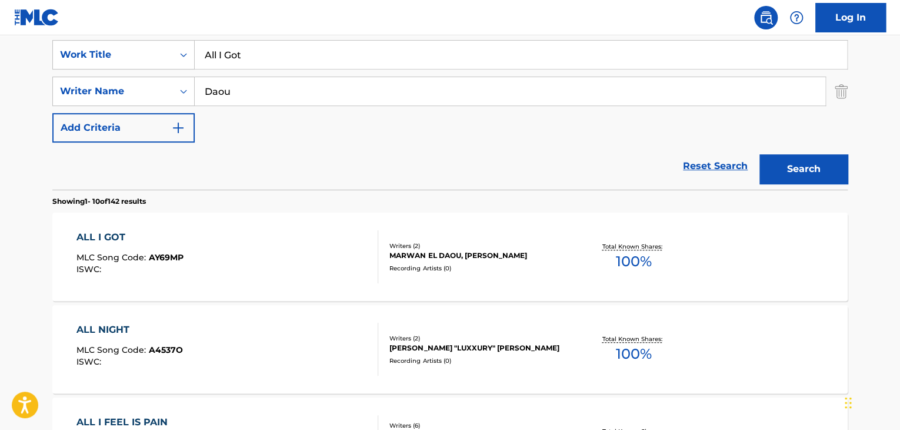
click at [331, 55] on input "All I Got" at bounding box center [521, 55] width 653 height 28
paste input "boulevarden"
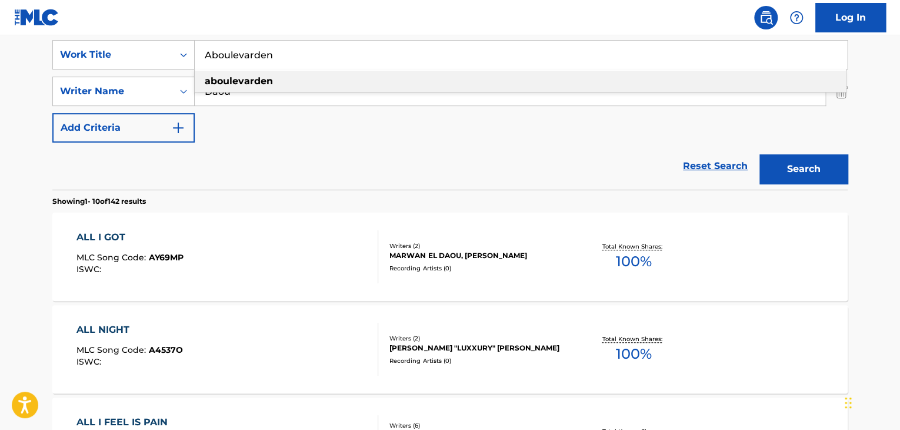
type input "Aboulevarden"
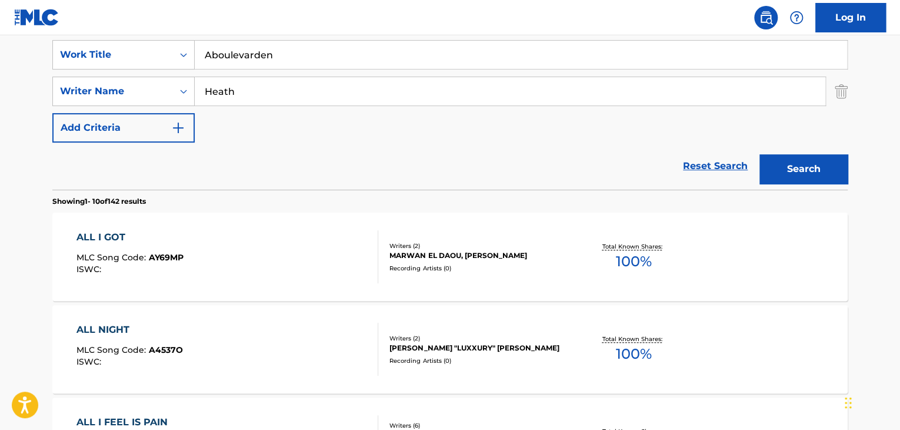
type input "Heath"
click at [760, 154] on button "Search" at bounding box center [804, 168] width 88 height 29
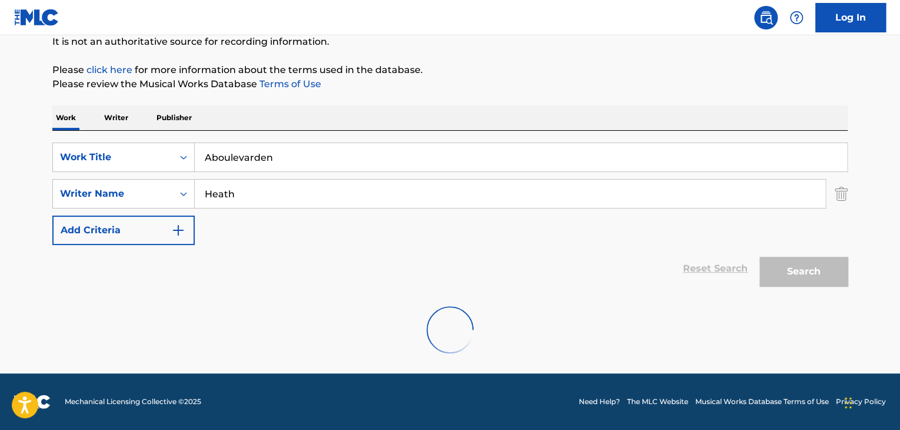
scroll to position [211, 0]
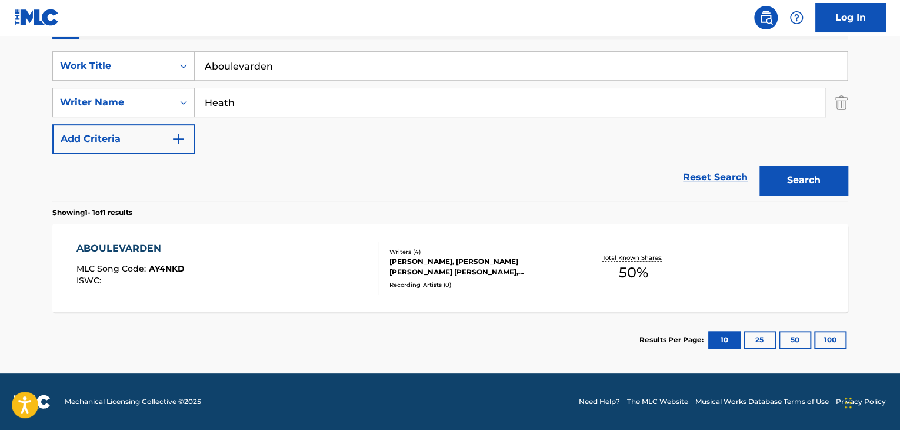
click at [123, 241] on div "ABOULEVARDEN" at bounding box center [130, 248] width 108 height 14
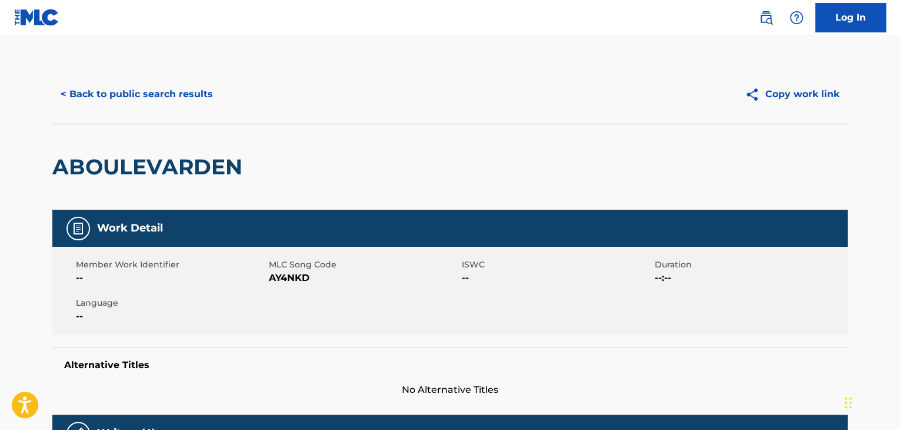
click at [189, 94] on button "< Back to public search results" at bounding box center [136, 93] width 169 height 29
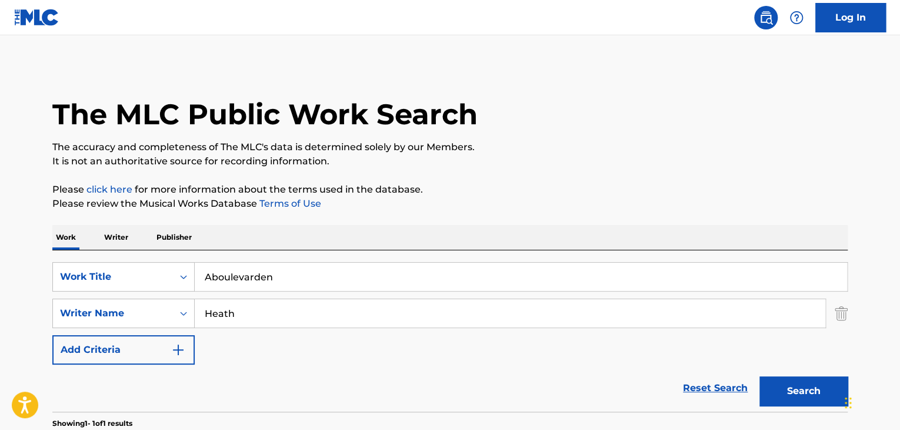
scroll to position [144, 0]
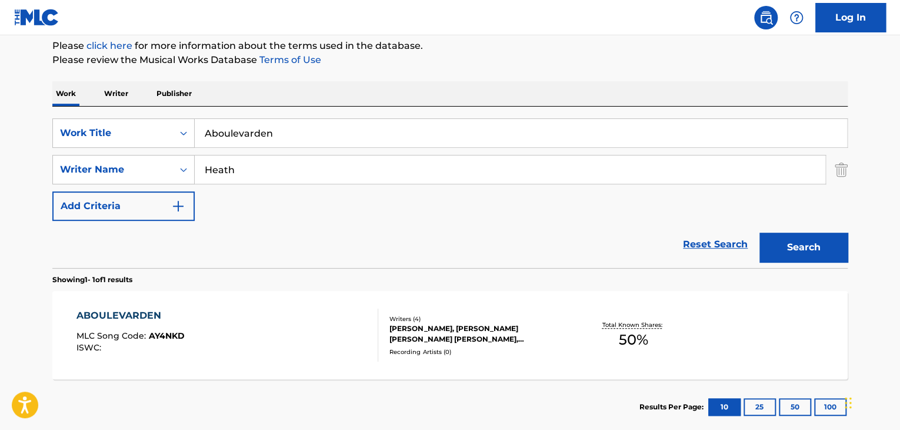
click at [292, 142] on input "Aboulevarden" at bounding box center [521, 133] width 653 height 28
click at [142, 315] on div "ABOULEVARDEN" at bounding box center [130, 315] width 108 height 14
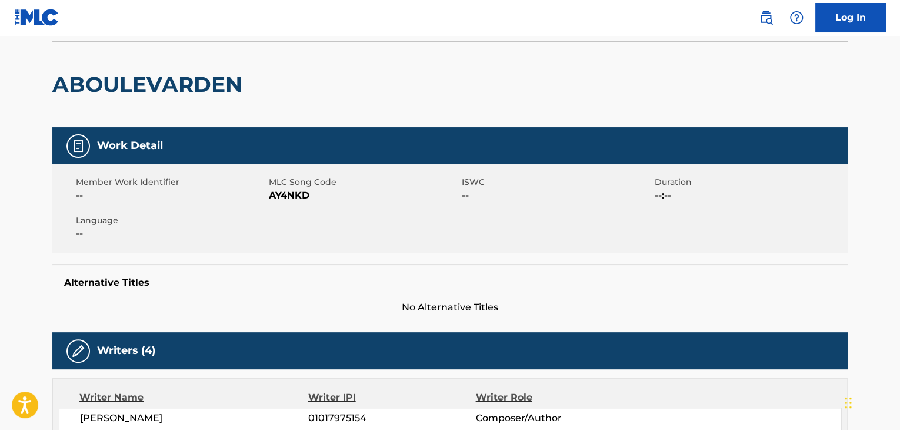
scroll to position [78, 0]
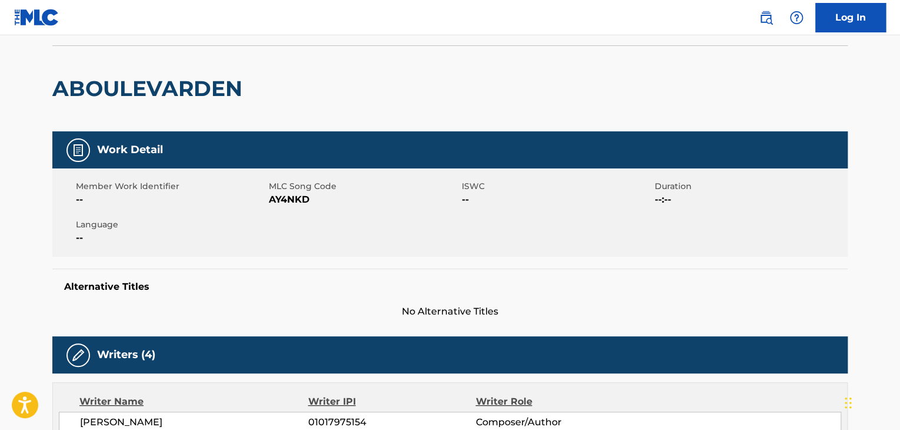
click at [296, 201] on span "AY4NKD" at bounding box center [364, 199] width 190 height 14
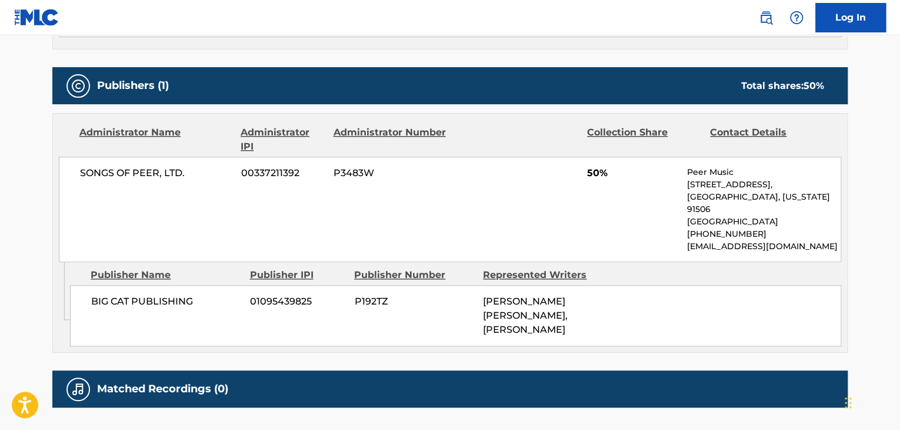
scroll to position [549, 0]
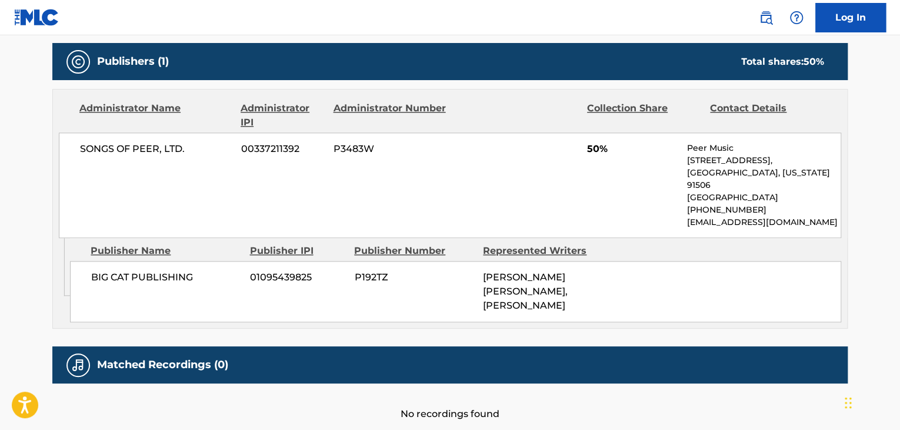
click at [181, 275] on span "BIG CAT PUBLISHING" at bounding box center [166, 277] width 150 height 14
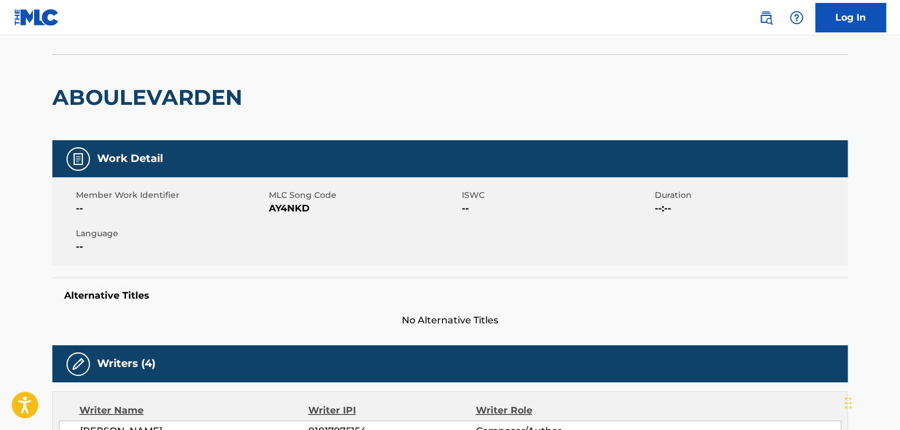
scroll to position [0, 0]
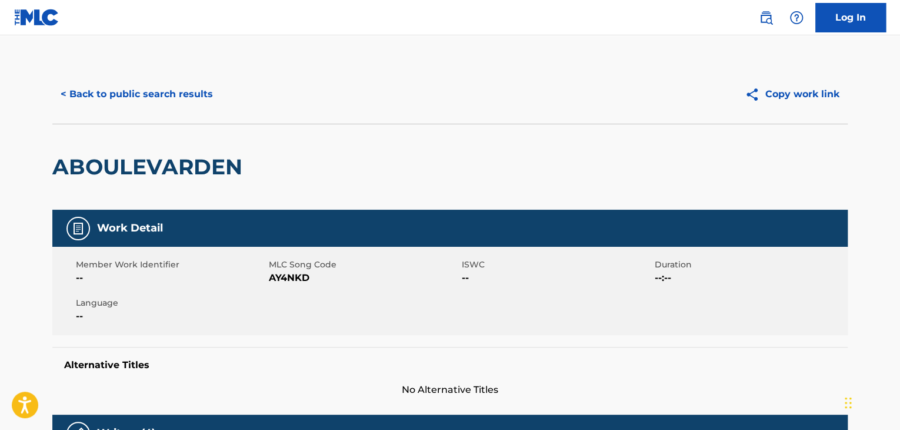
click at [187, 96] on button "< Back to public search results" at bounding box center [136, 93] width 169 height 29
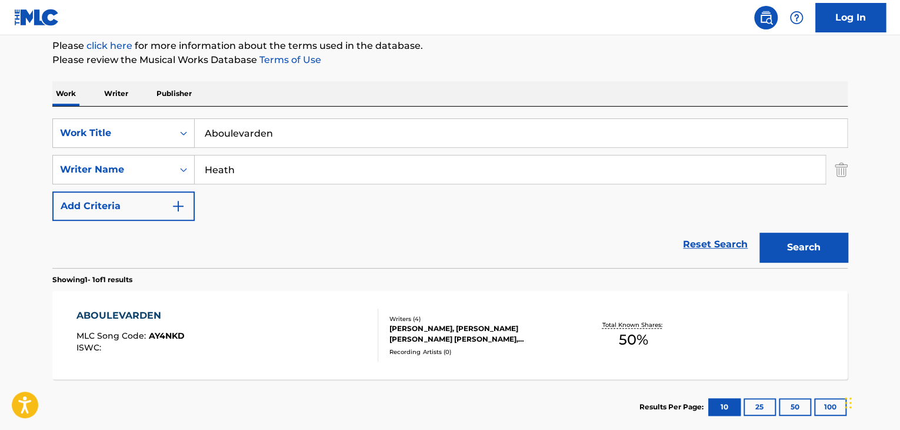
click at [374, 134] on input "Aboulevarden" at bounding box center [521, 133] width 653 height 28
paste input "Vill Du Ha Mig"
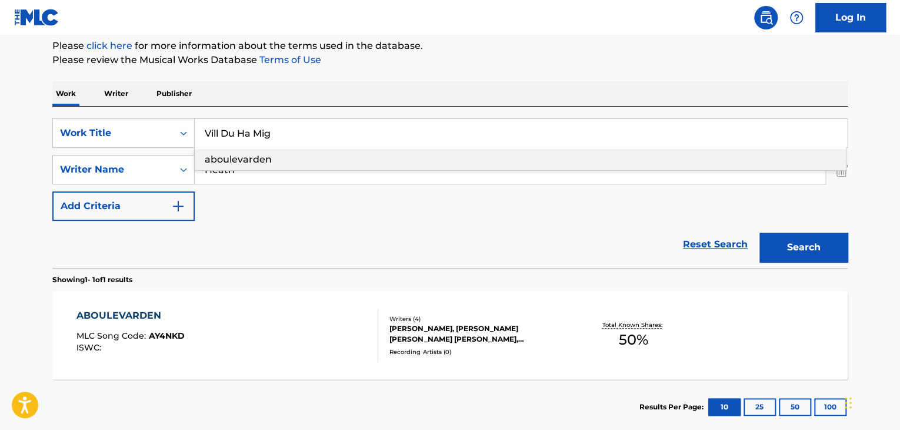
type input "Vill Du Ha Mig"
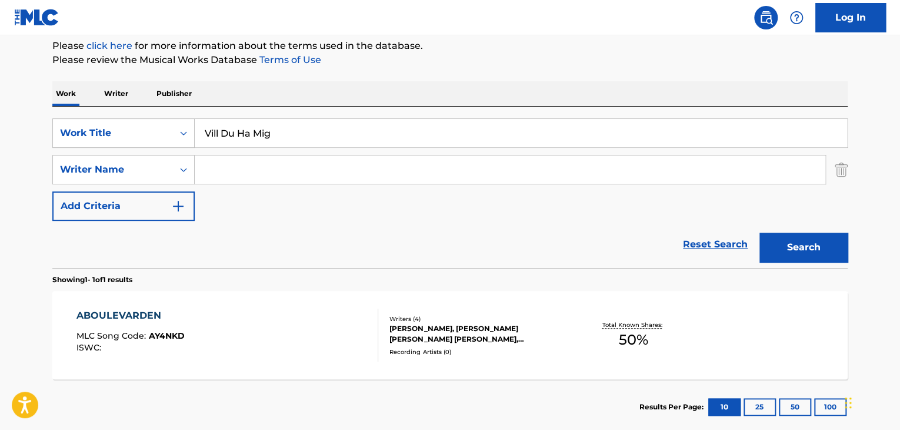
click at [816, 247] on button "Search" at bounding box center [804, 246] width 88 height 29
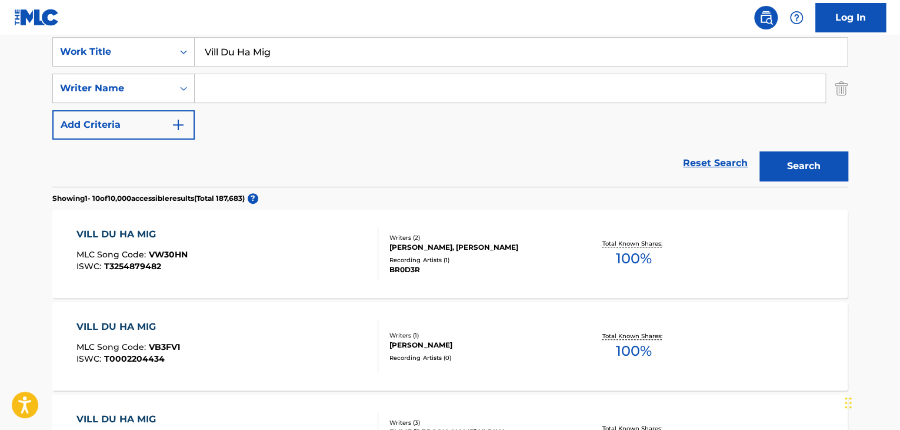
scroll to position [222, 0]
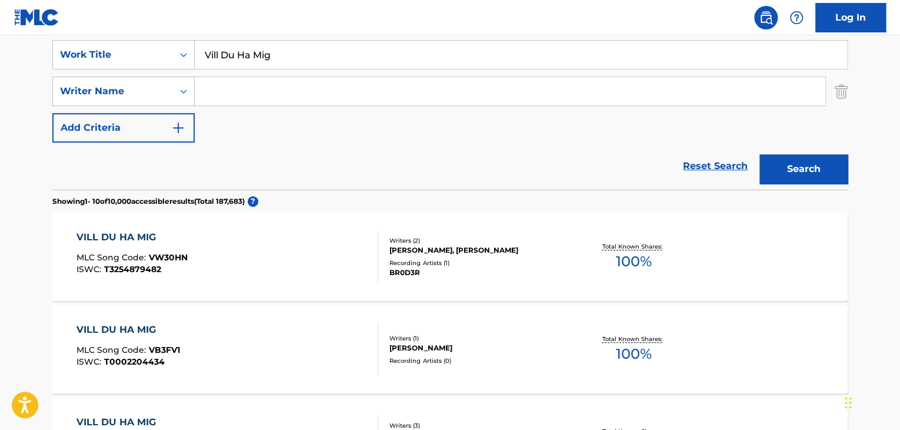
click at [396, 99] on input "Search Form" at bounding box center [510, 91] width 631 height 28
paste input "Lindbrandt"
type input "Lindbrandt"
click at [831, 165] on button "Search" at bounding box center [804, 168] width 88 height 29
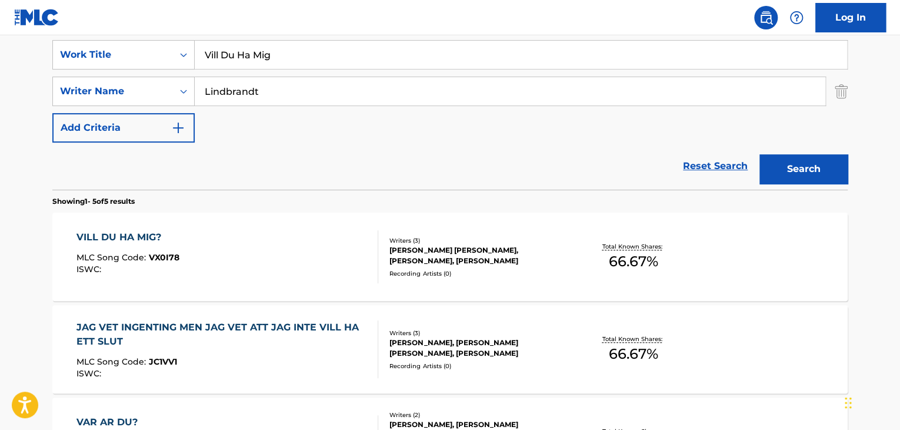
click at [142, 234] on div "VILL DU HA MIG?" at bounding box center [127, 237] width 103 height 14
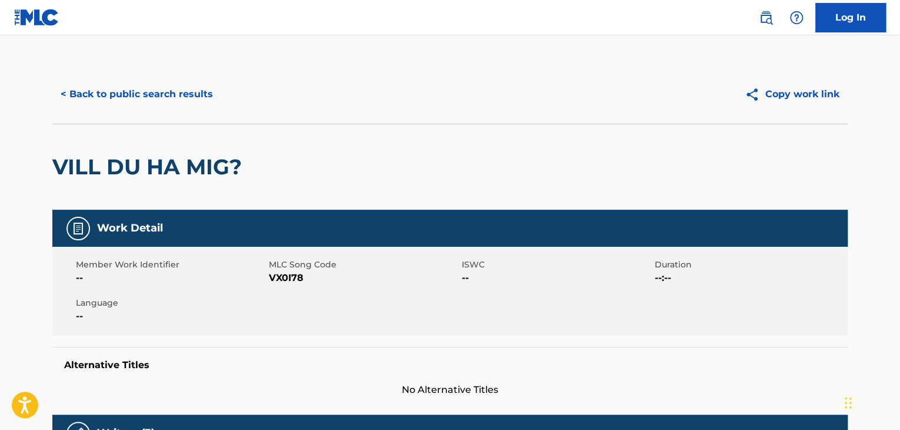
click at [280, 275] on span "VX0I78" at bounding box center [364, 278] width 190 height 14
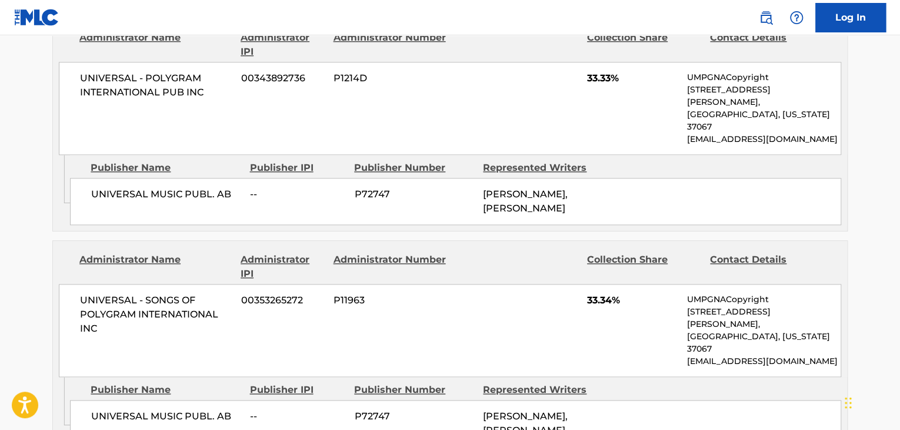
scroll to position [588, 0]
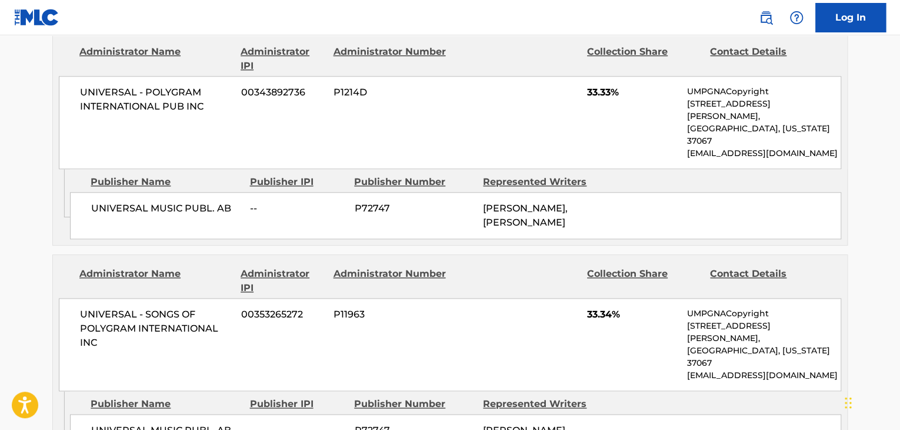
click at [178, 192] on div "UNIVERSAL MUSIC PUBL. AB -- P72747 [PERSON_NAME], [PERSON_NAME]" at bounding box center [455, 215] width 771 height 47
click at [179, 192] on div "UNIVERSAL MUSIC PUBL. AB -- P72747 [PERSON_NAME], [PERSON_NAME]" at bounding box center [455, 215] width 771 height 47
